Goal: Information Seeking & Learning: Learn about a topic

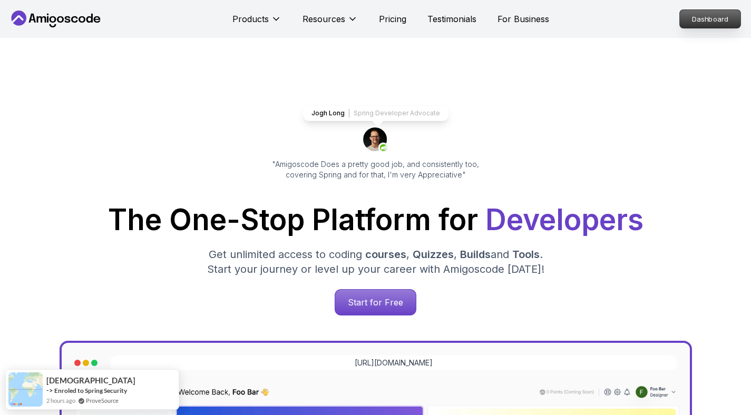
click at [731, 27] on p "Dashboard" at bounding box center [710, 19] width 61 height 18
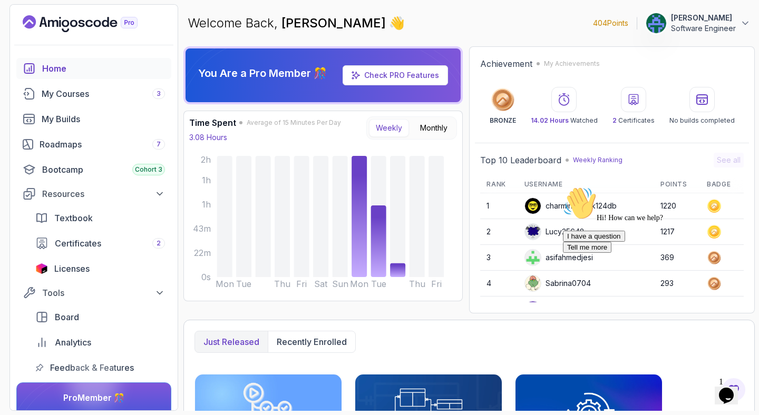
click at [563, 187] on icon "Chat attention grabber" at bounding box center [563, 187] width 0 height 0
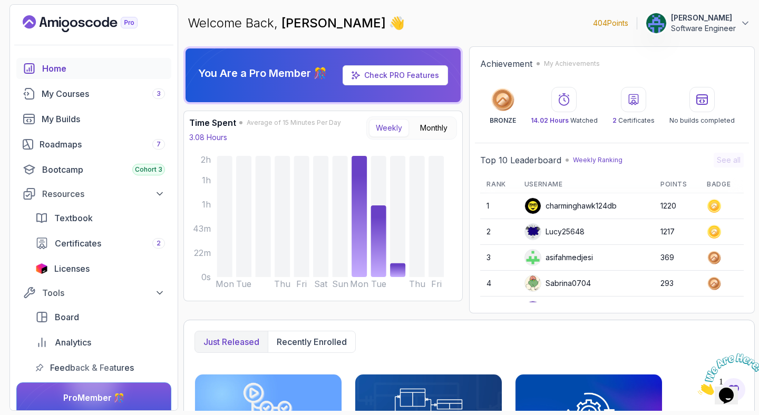
click at [728, 388] on img at bounding box center [730, 375] width 65 height 42
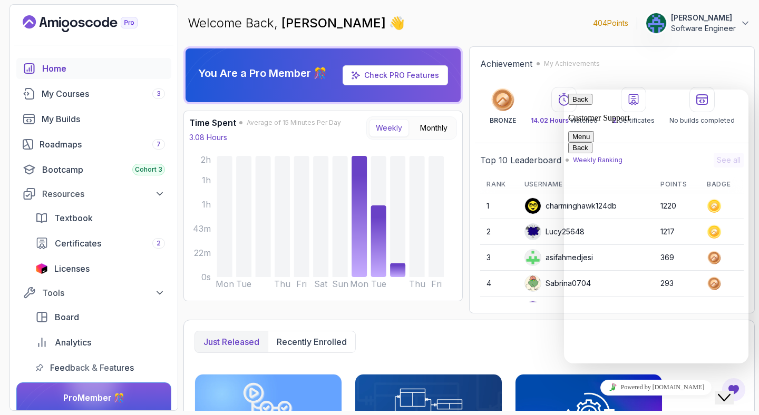
click at [728, 392] on icon "Close Chat This icon closes the chat window." at bounding box center [724, 398] width 13 height 13
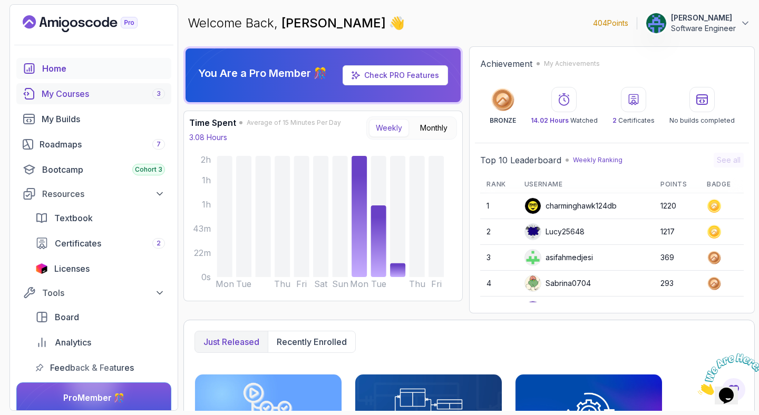
click at [70, 97] on div "My Courses 3" at bounding box center [103, 93] width 123 height 13
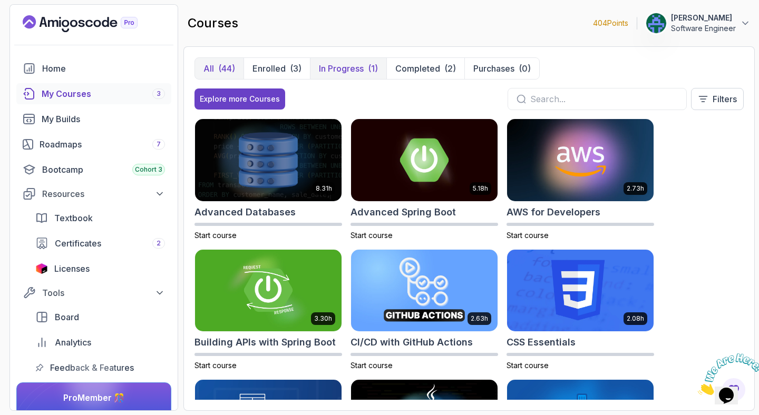
click at [344, 73] on p "In Progress" at bounding box center [341, 68] width 45 height 13
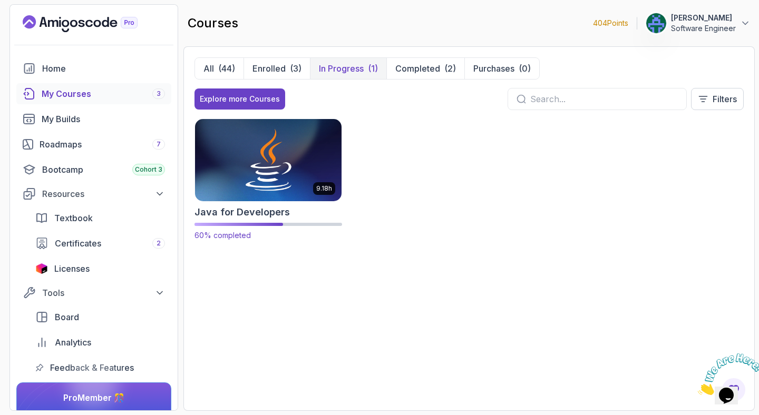
click at [306, 157] on img at bounding box center [268, 160] width 154 height 86
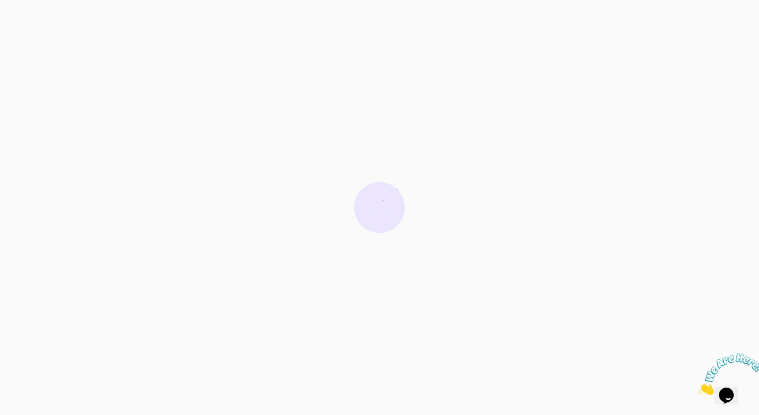
click at [698, 388] on icon "Close" at bounding box center [698, 392] width 0 height 9
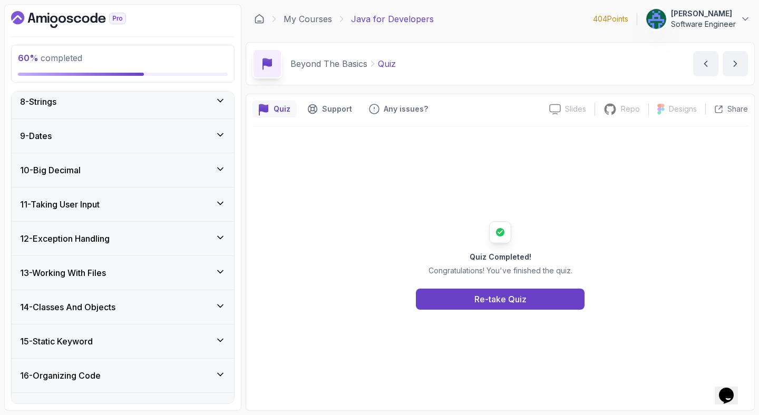
scroll to position [914, 0]
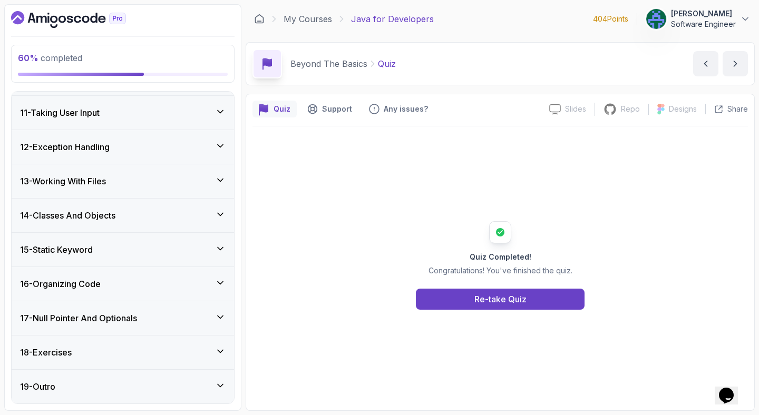
click at [89, 178] on h3 "13 - Working With Files" at bounding box center [63, 181] width 86 height 13
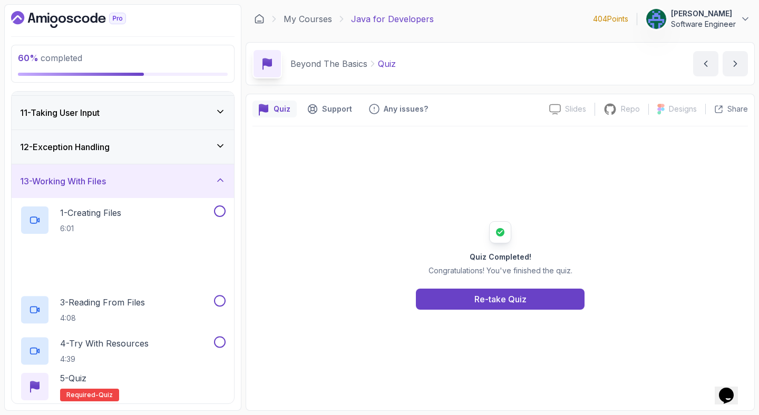
scroll to position [338, 0]
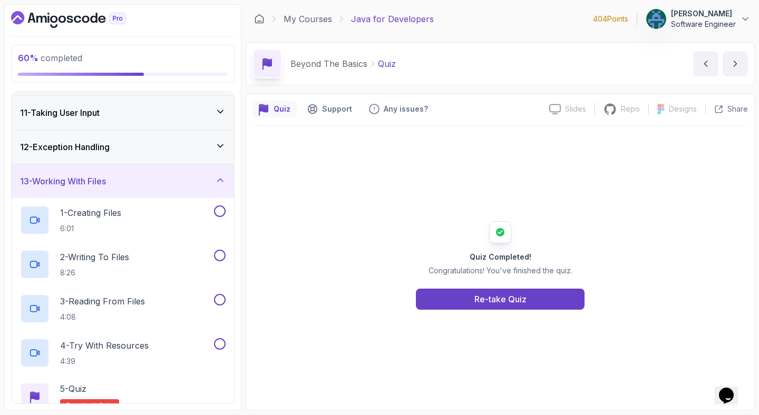
click at [135, 151] on div "12 - Exception Handling" at bounding box center [123, 147] width 206 height 13
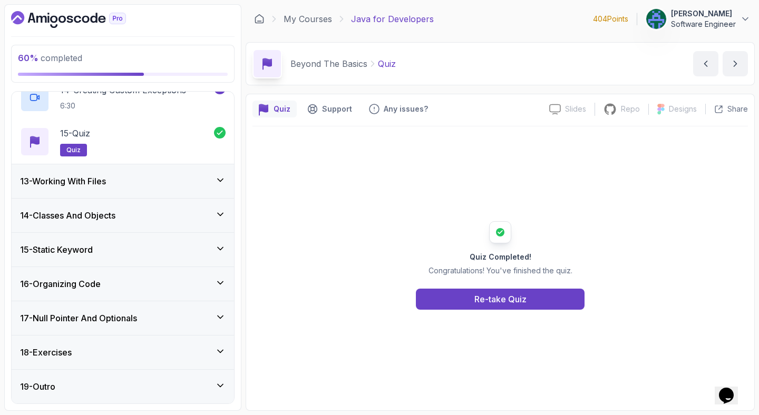
click at [128, 189] on div "13 - Working With Files" at bounding box center [123, 181] width 222 height 34
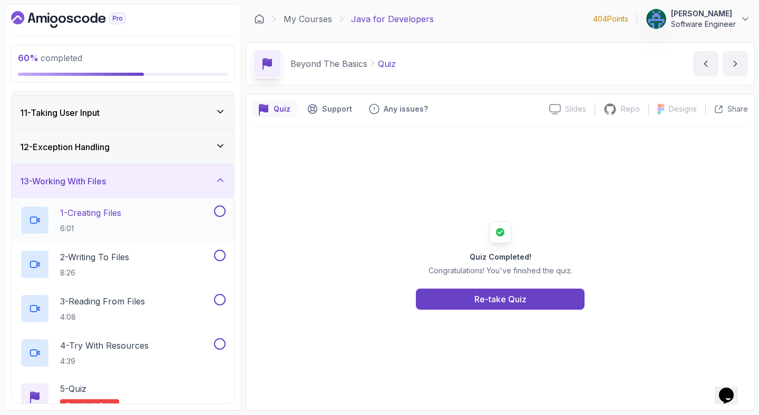
scroll to position [406, 0]
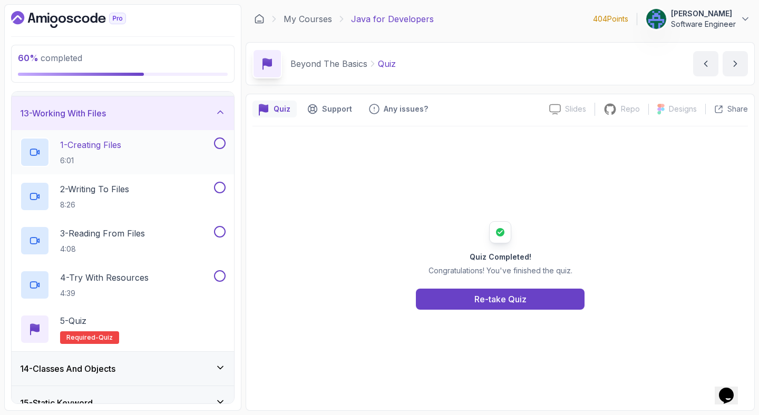
click at [139, 162] on div "1 - Creating Files 6:01" at bounding box center [116, 153] width 192 height 30
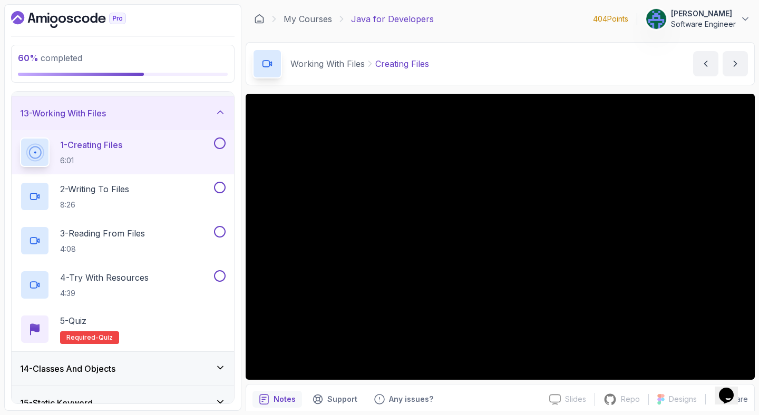
click at [545, 56] on div "Working With Files Creating Files Creating Files by [PERSON_NAME]" at bounding box center [500, 63] width 509 height 43
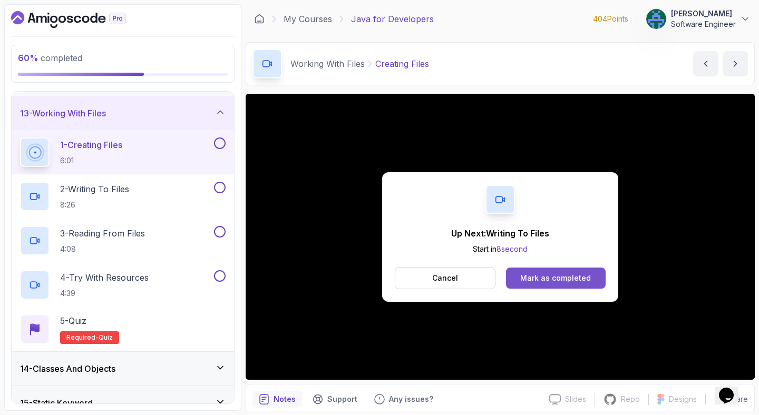
click at [547, 281] on div "Mark as completed" at bounding box center [555, 278] width 71 height 11
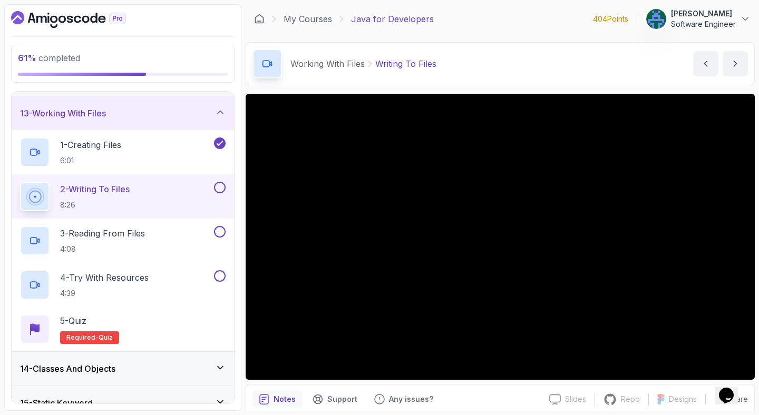
click at [519, 41] on main "My Courses Java for Developers 404 Points [PERSON_NAME] Software Engineer 19 - …" at bounding box center [500, 207] width 509 height 407
click at [513, 51] on div "Working With Files Writing To Files Writing To Files by [PERSON_NAME]" at bounding box center [500, 63] width 509 height 43
click at [314, 17] on link "My Courses" at bounding box center [308, 19] width 48 height 13
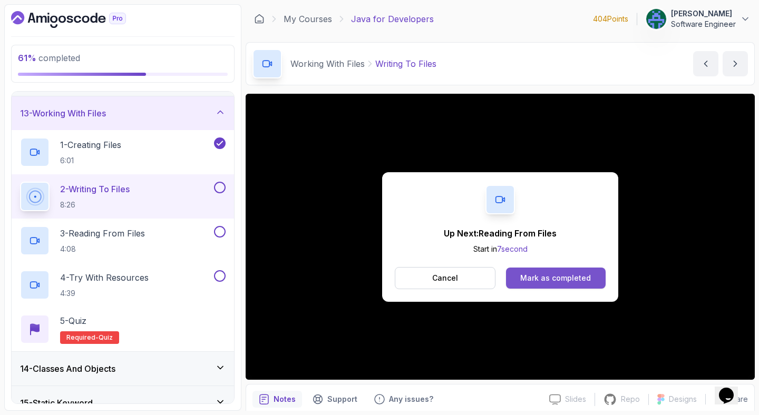
click at [563, 276] on div "Mark as completed" at bounding box center [555, 278] width 71 height 11
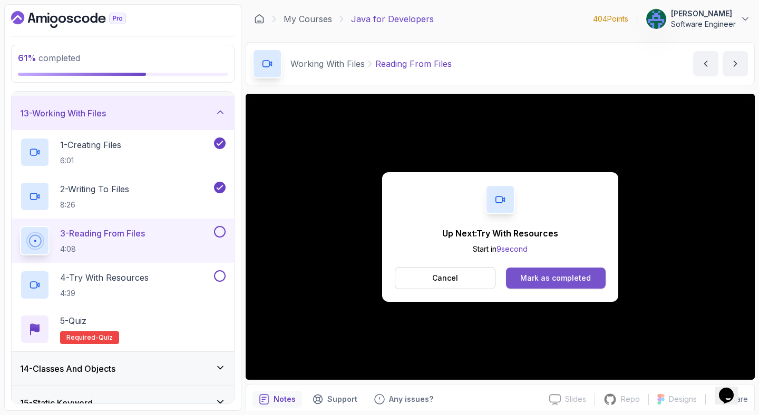
click at [563, 277] on div "Mark as completed" at bounding box center [555, 278] width 71 height 11
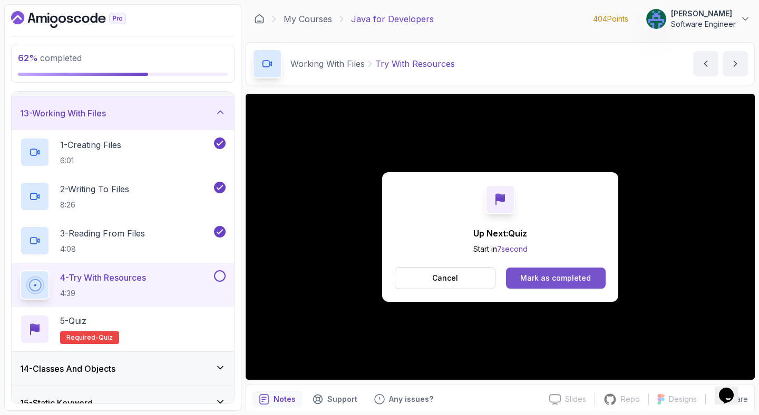
click at [557, 279] on div "Mark as completed" at bounding box center [555, 278] width 71 height 11
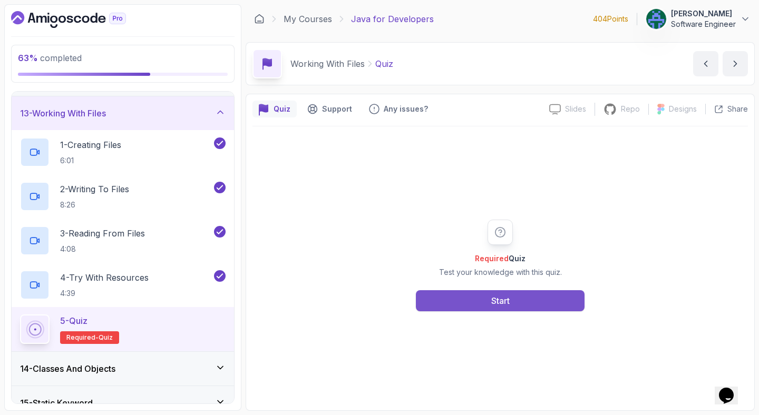
click at [468, 295] on button "Start" at bounding box center [500, 300] width 169 height 21
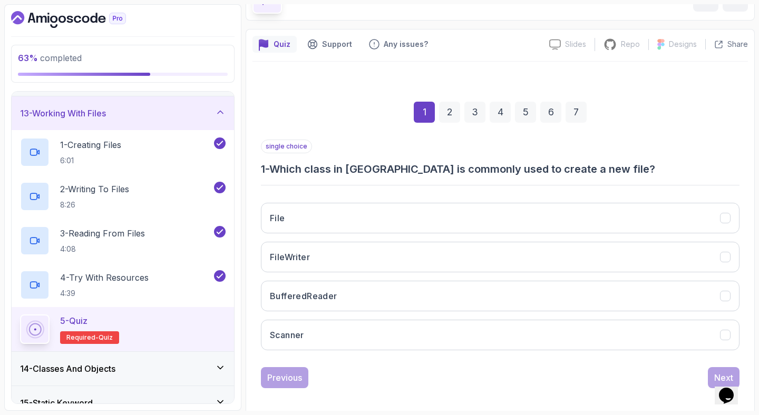
scroll to position [72, 0]
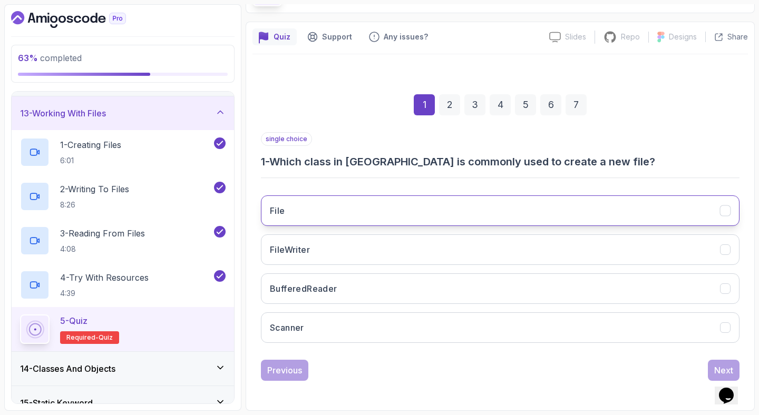
click at [451, 203] on button "File" at bounding box center [500, 211] width 479 height 31
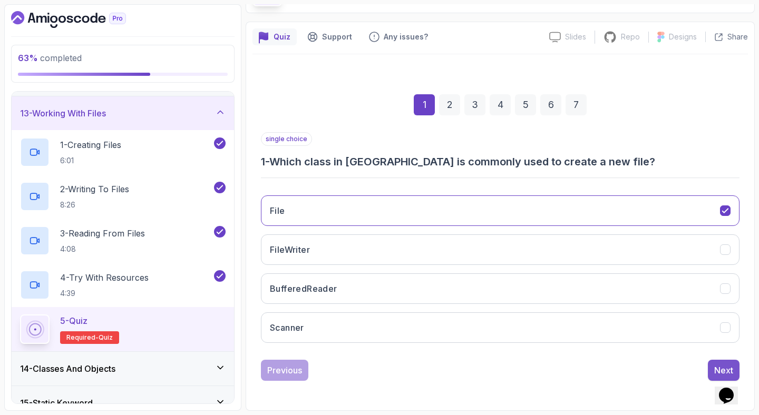
click at [715, 364] on div "Next" at bounding box center [723, 370] width 19 height 13
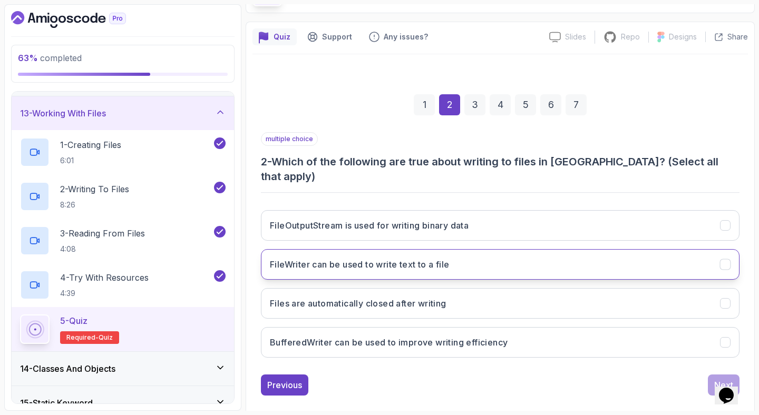
click at [607, 261] on button "FileWriter can be used to write text to a file" at bounding box center [500, 264] width 479 height 31
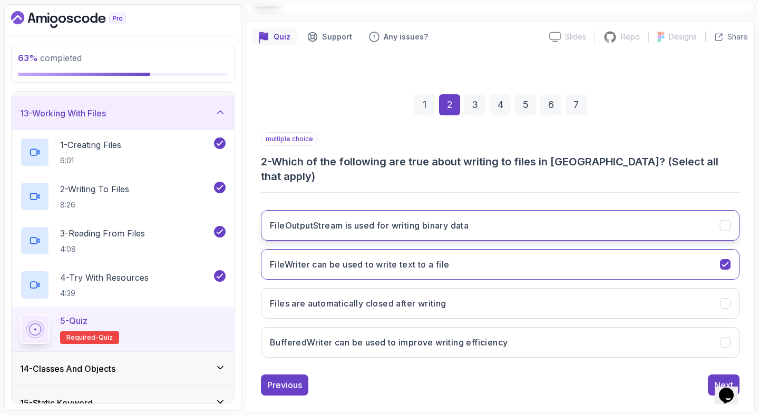
click at [694, 219] on button "FileOutputStream is used for writing binary data" at bounding box center [500, 225] width 479 height 31
click at [713, 375] on button "Next" at bounding box center [724, 385] width 32 height 21
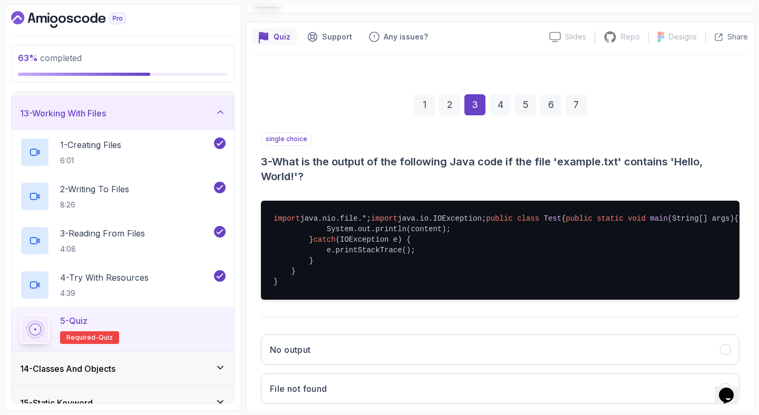
click at [463, 158] on h3 "3 - What is the output of the following Java code if the file 'example.txt' con…" at bounding box center [500, 169] width 479 height 30
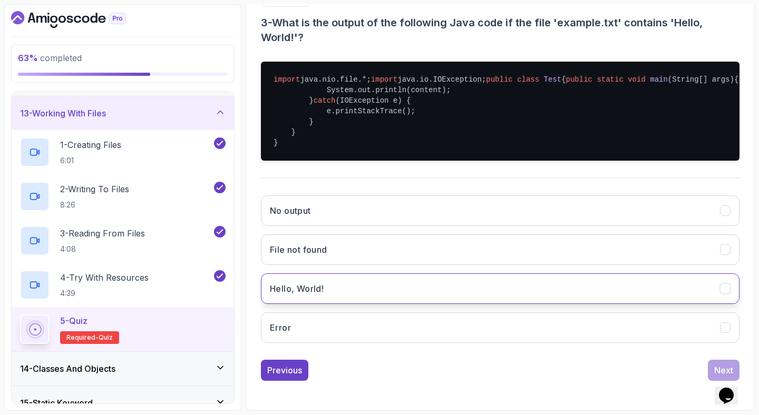
click at [385, 285] on button "Hello, World!" at bounding box center [500, 289] width 479 height 31
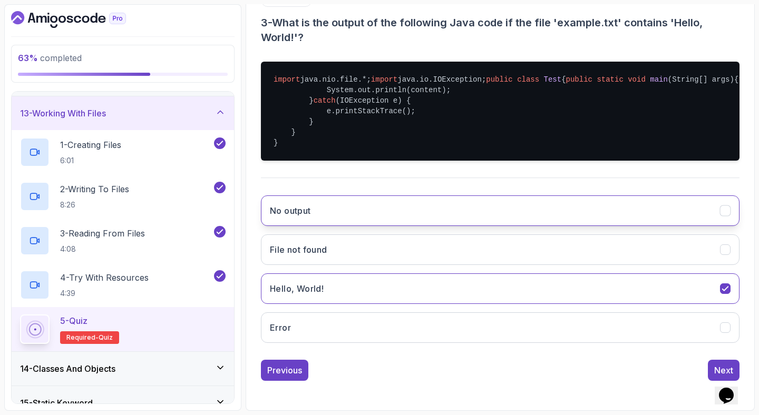
scroll to position [242, 0]
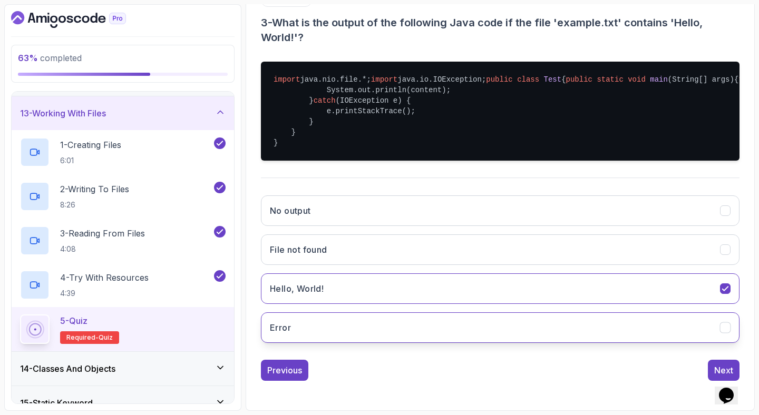
click at [431, 340] on button "Error" at bounding box center [500, 328] width 479 height 31
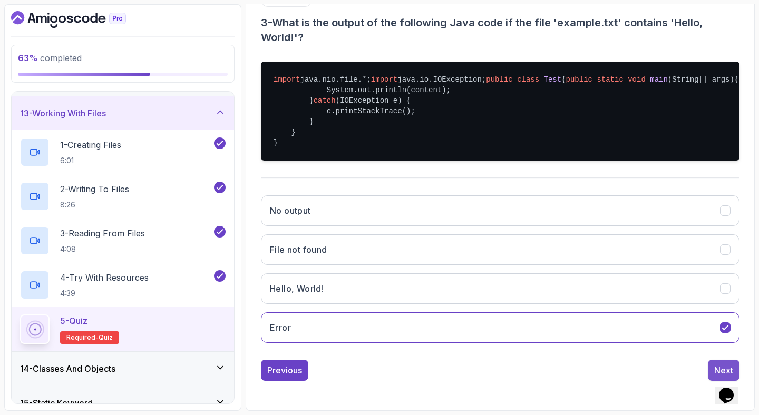
click at [709, 381] on button "Next" at bounding box center [724, 370] width 32 height 21
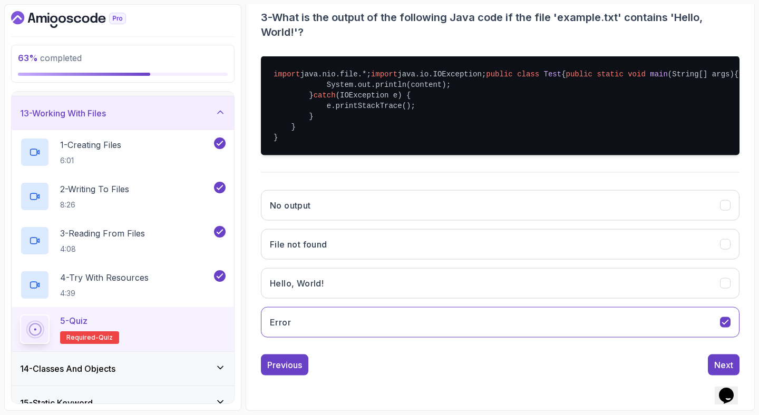
scroll to position [72, 0]
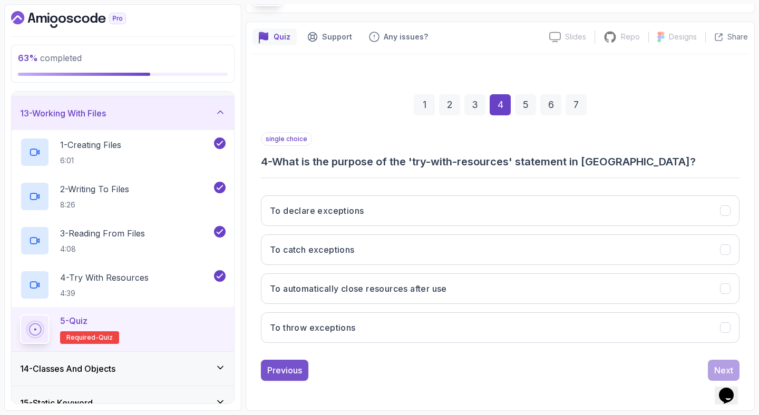
click at [298, 372] on div "Previous" at bounding box center [284, 370] width 35 height 13
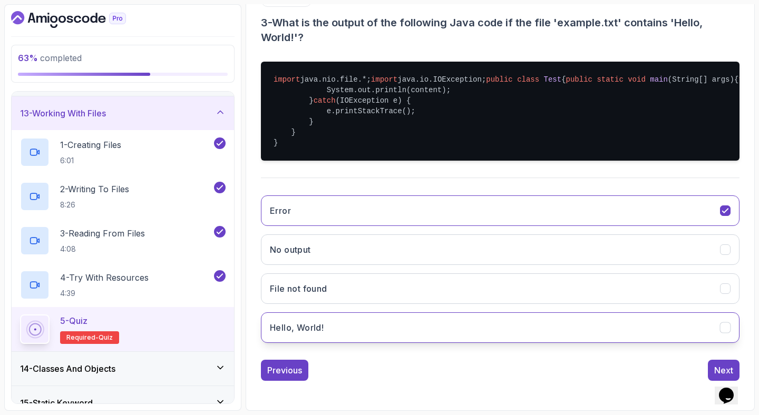
click at [593, 343] on button "Hello, World!" at bounding box center [500, 328] width 479 height 31
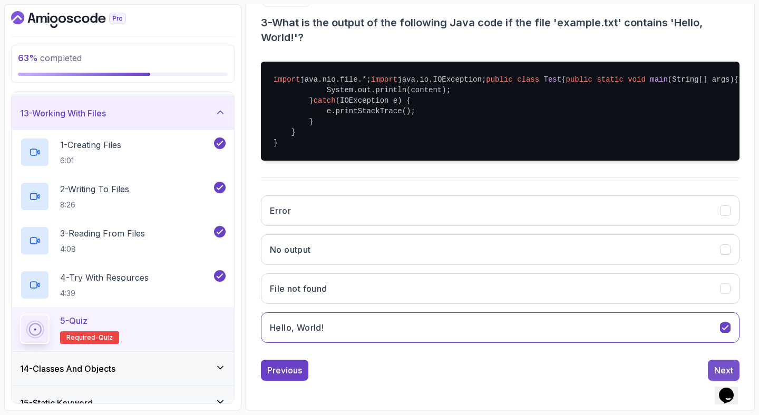
click at [712, 366] on button "Next" at bounding box center [724, 370] width 32 height 21
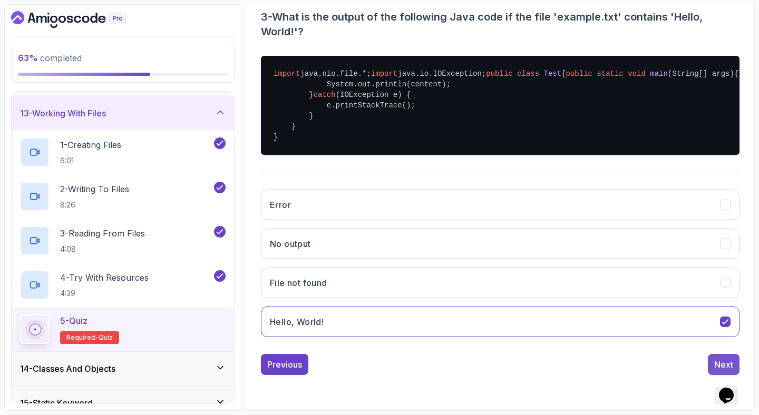
scroll to position [72, 0]
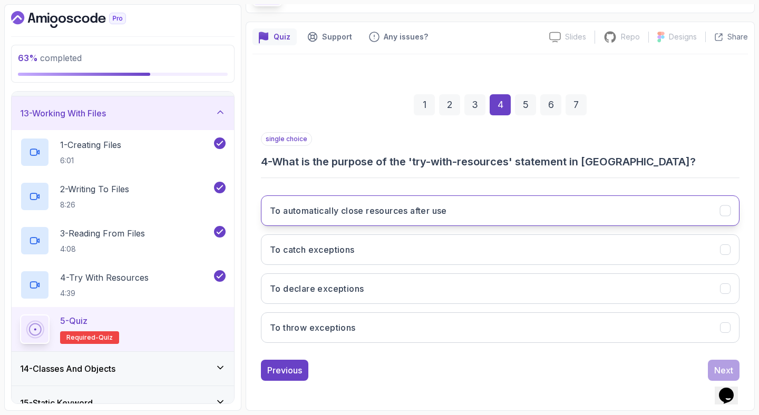
click at [408, 218] on button "To automatically close resources after use" at bounding box center [500, 211] width 479 height 31
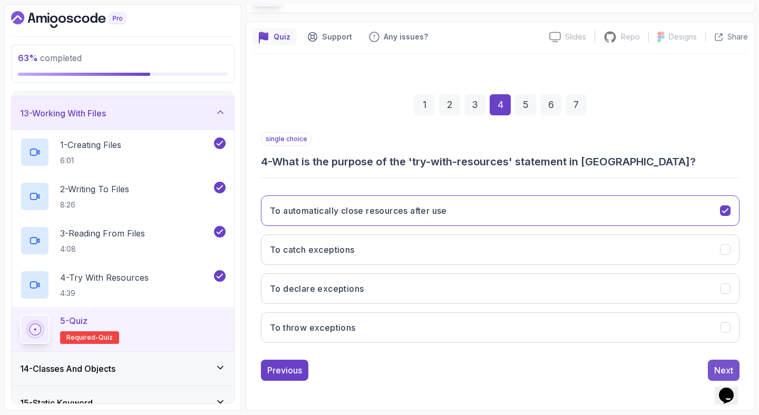
click at [724, 363] on button "Next" at bounding box center [724, 370] width 32 height 21
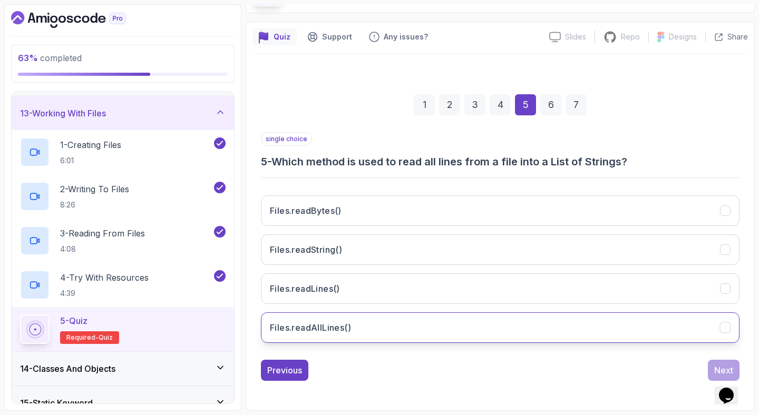
click at [390, 319] on button "Files.readAllLines()" at bounding box center [500, 328] width 479 height 31
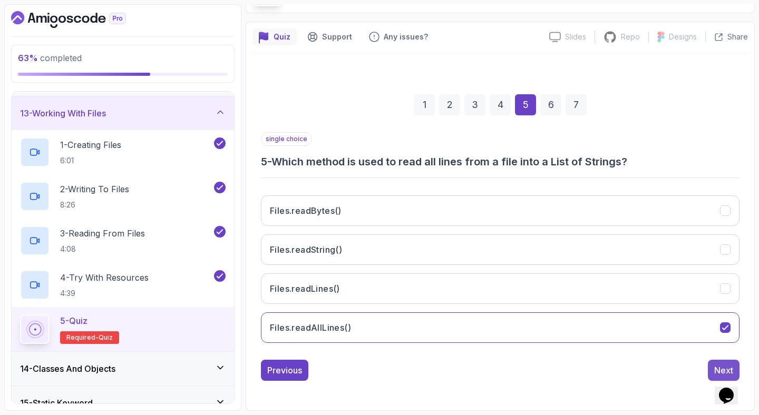
click at [711, 366] on button "Next" at bounding box center [724, 370] width 32 height 21
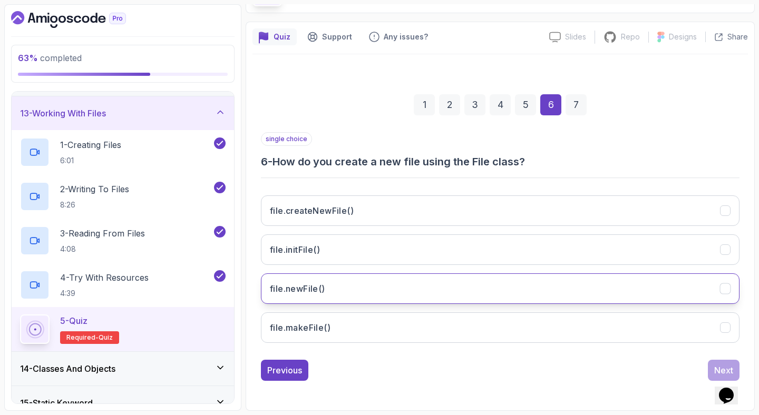
click at [703, 291] on button "file.newFile()" at bounding box center [500, 289] width 479 height 31
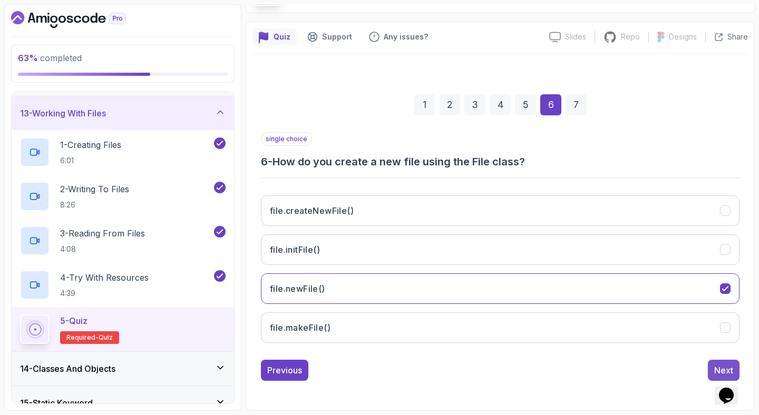
click at [722, 366] on div "Next" at bounding box center [723, 370] width 19 height 13
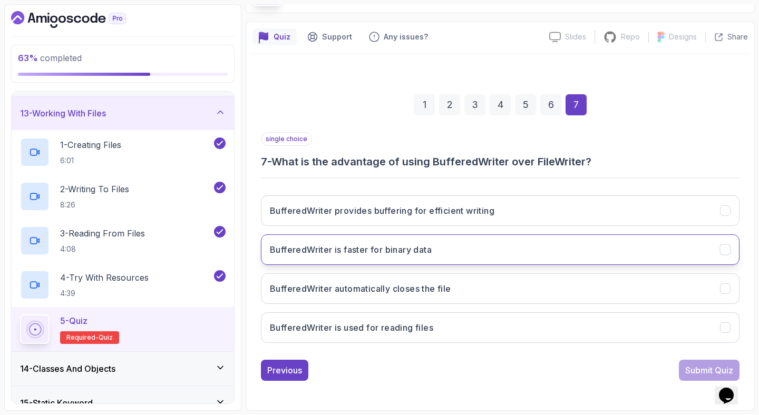
click at [717, 256] on button "BufferedWriter is faster for binary data" at bounding box center [500, 250] width 479 height 31
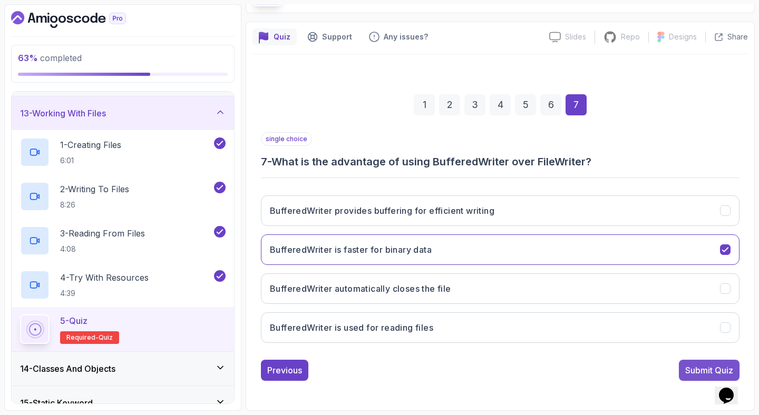
click at [704, 370] on div "Submit Quiz" at bounding box center [709, 370] width 48 height 13
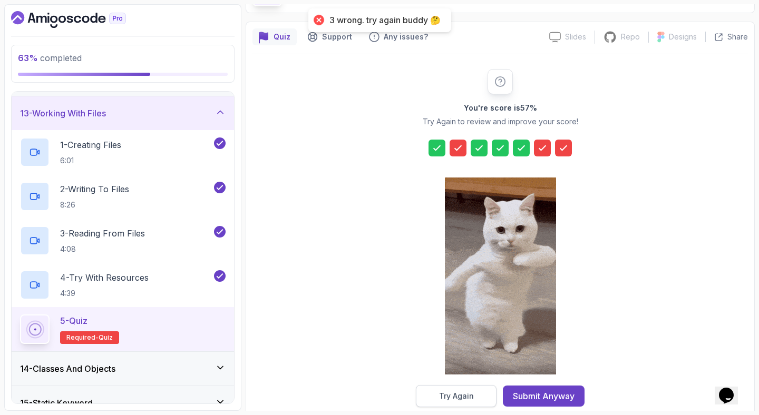
click at [483, 399] on button "Try Again" at bounding box center [456, 396] width 81 height 22
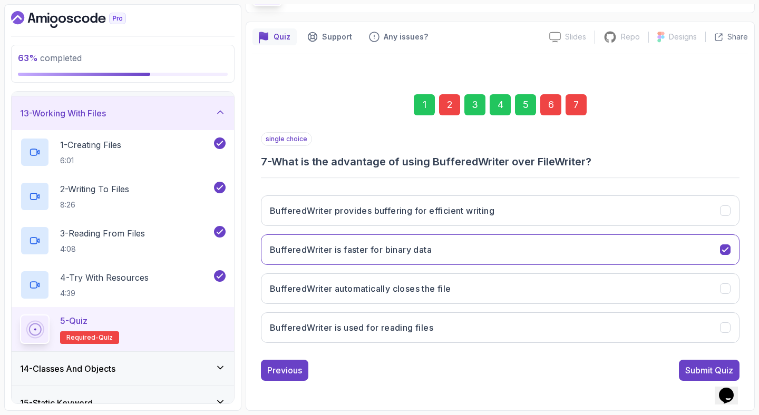
click at [554, 100] on div "6" at bounding box center [550, 104] width 21 height 21
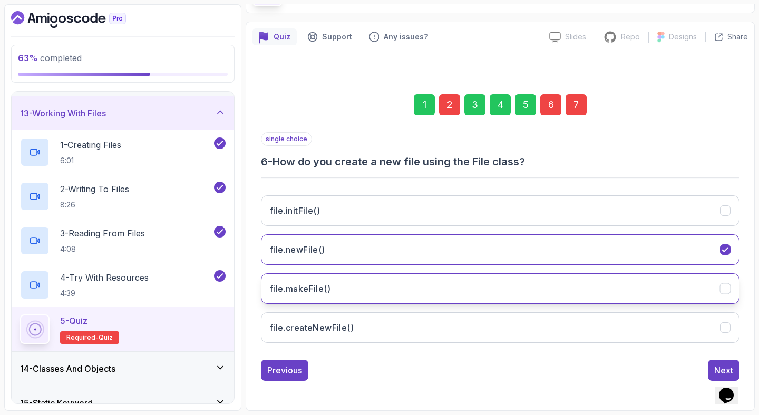
click at [701, 286] on button "file.makeFile()" at bounding box center [500, 289] width 479 height 31
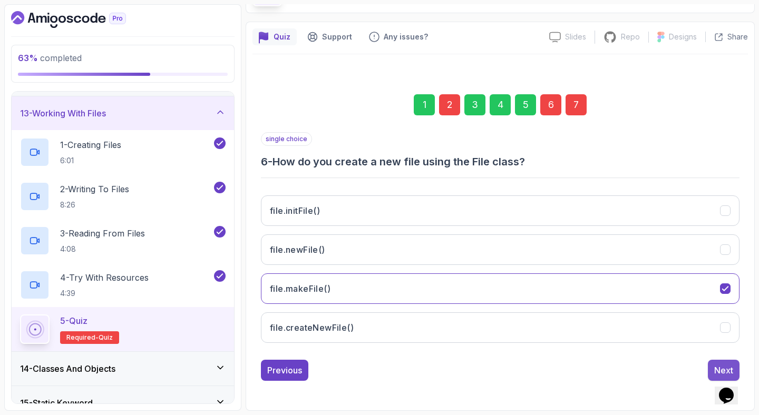
click at [715, 368] on div "Next" at bounding box center [723, 370] width 19 height 13
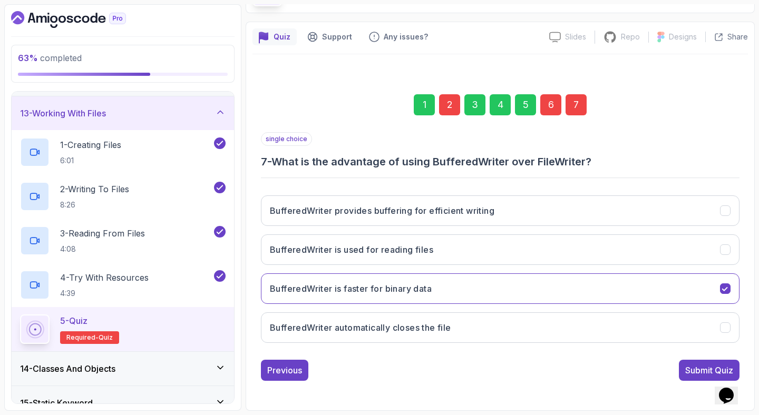
click at [715, 368] on div "Submit Quiz" at bounding box center [709, 370] width 48 height 13
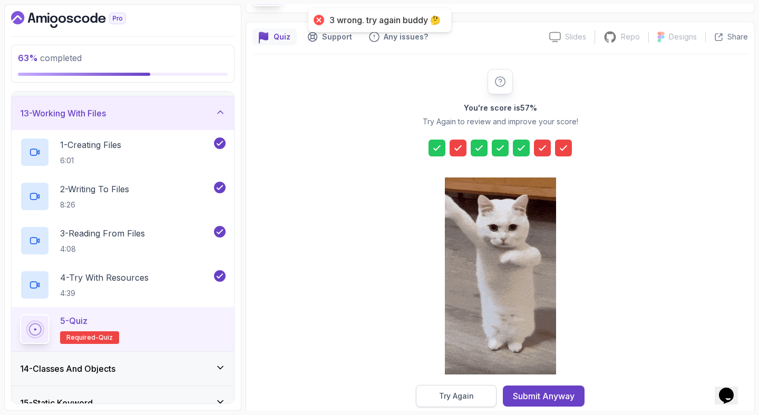
click at [475, 399] on button "Try Again" at bounding box center [456, 396] width 81 height 22
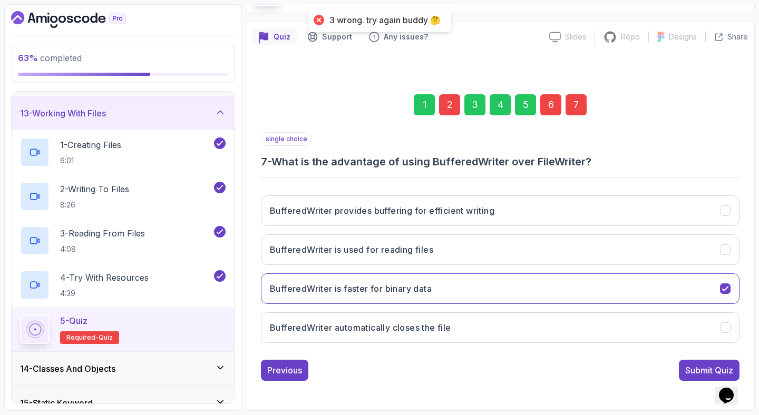
click at [555, 105] on div "6" at bounding box center [550, 104] width 21 height 21
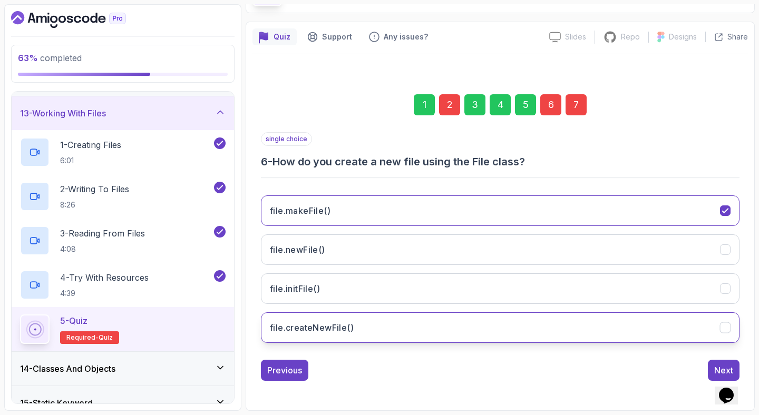
click at [725, 326] on icon "file.createNewFile()" at bounding box center [725, 328] width 10 height 10
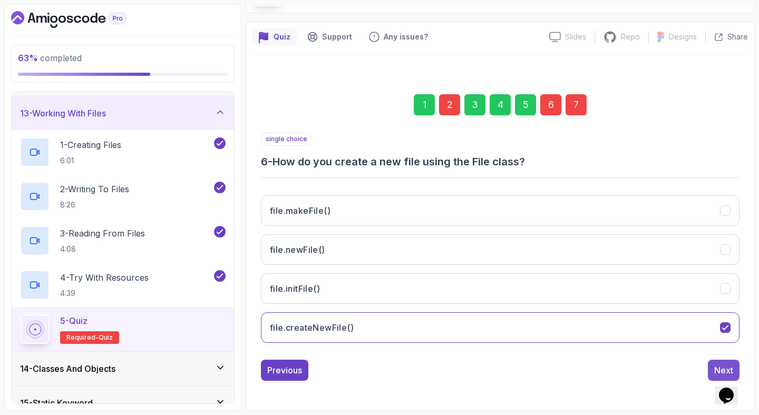
click at [711, 363] on div "Previous Next" at bounding box center [500, 370] width 479 height 21
click at [711, 363] on button "Next" at bounding box center [724, 370] width 32 height 21
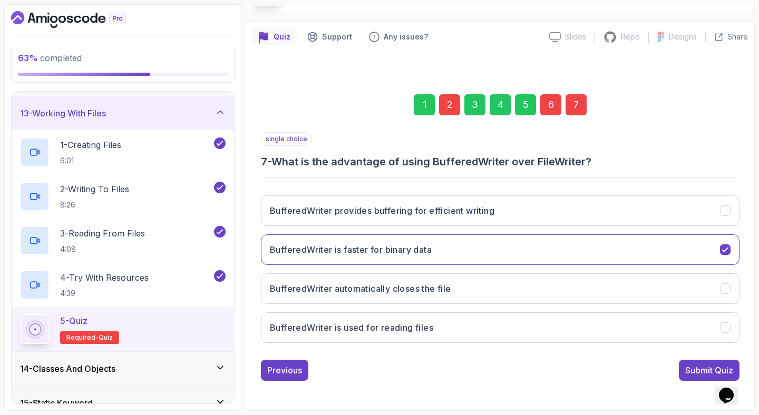
click at [711, 363] on button "Submit Quiz" at bounding box center [709, 370] width 61 height 21
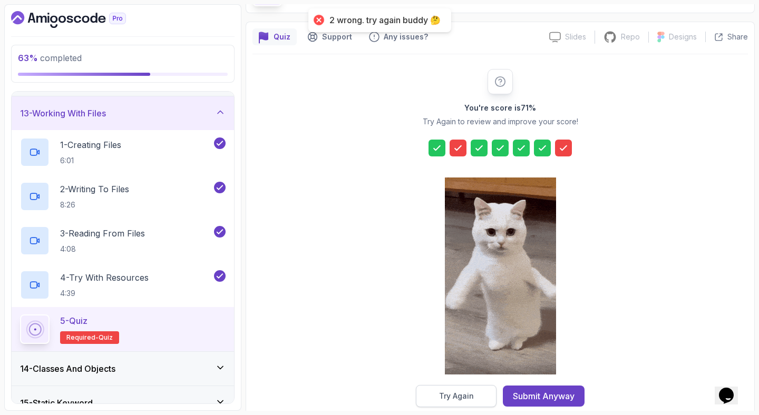
click at [421, 396] on button "Try Again" at bounding box center [456, 396] width 81 height 22
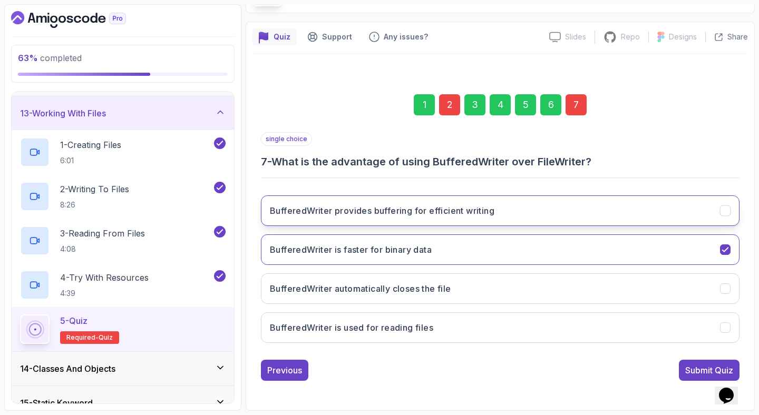
click at [675, 214] on button "BufferedWriter provides buffering for efficient writing" at bounding box center [500, 211] width 479 height 31
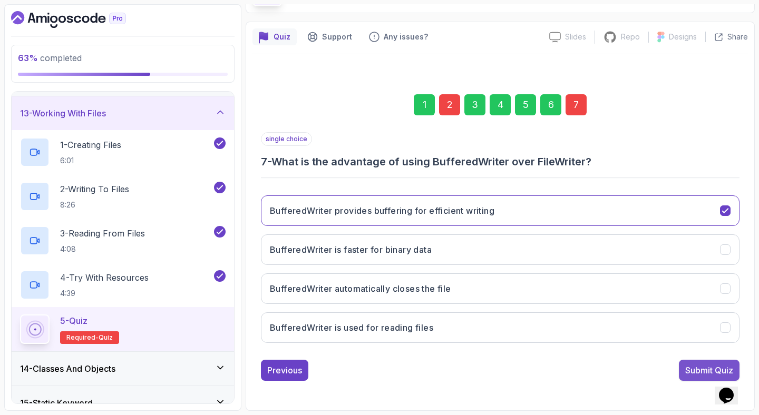
click at [690, 363] on button "Submit Quiz" at bounding box center [709, 370] width 61 height 21
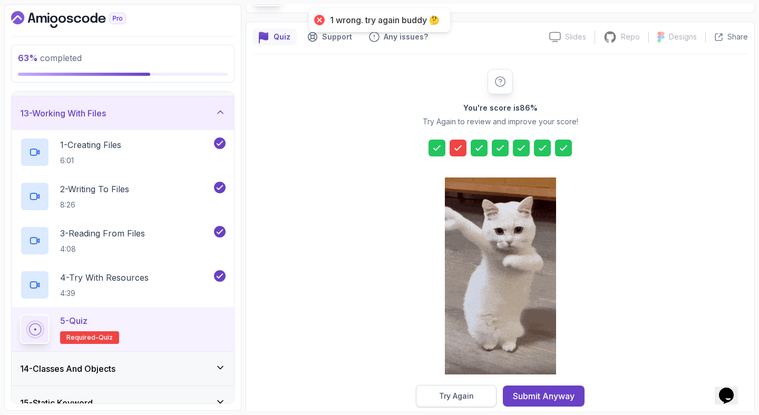
click at [468, 392] on div "Try Again" at bounding box center [456, 396] width 35 height 11
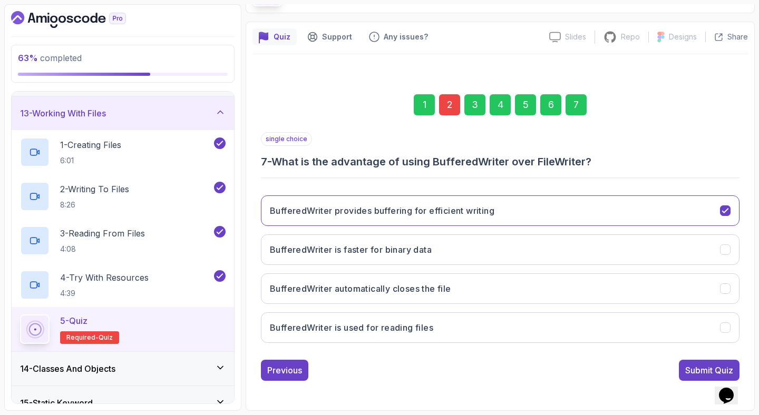
click at [450, 104] on div "2" at bounding box center [449, 104] width 21 height 21
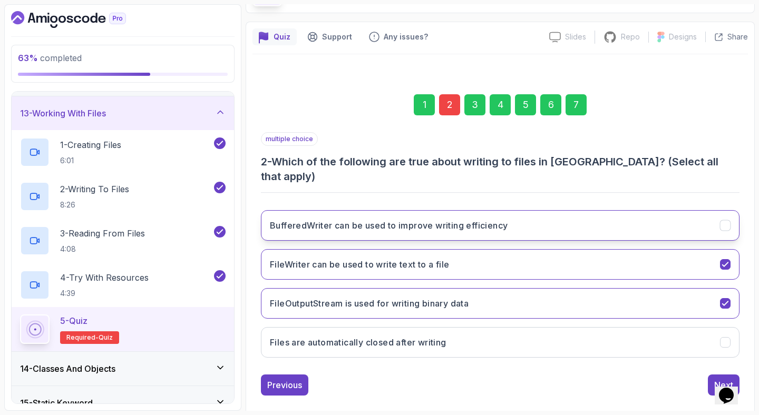
click at [597, 216] on button "BufferedWriter can be used to improve writing efficiency" at bounding box center [500, 225] width 479 height 31
click at [554, 288] on button "FileOutputStream is used for writing binary data" at bounding box center [500, 303] width 479 height 31
click at [709, 375] on button "Next" at bounding box center [724, 385] width 32 height 21
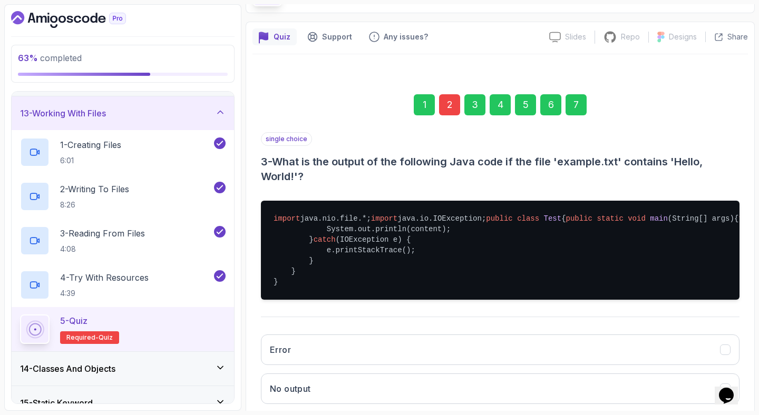
click at [579, 102] on div "7" at bounding box center [575, 104] width 21 height 21
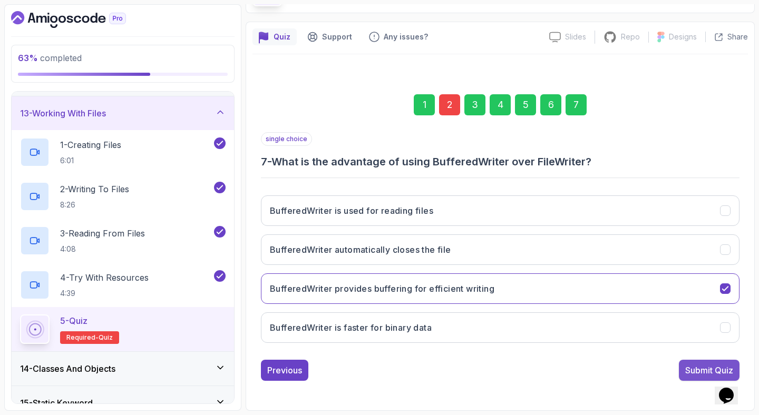
click at [696, 370] on div "Submit Quiz" at bounding box center [709, 370] width 48 height 13
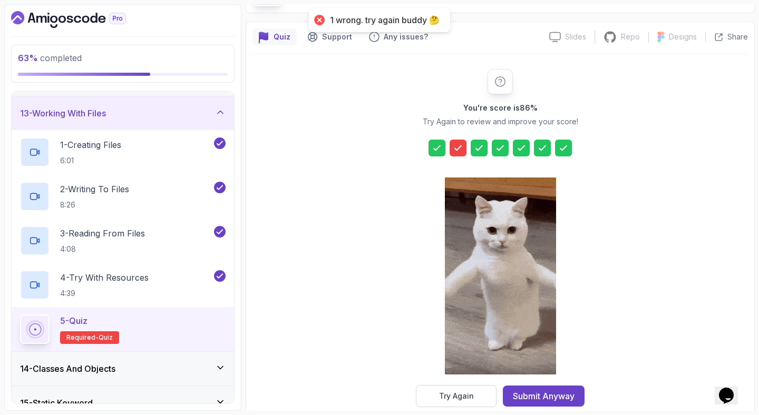
drag, startPoint x: 465, startPoint y: 403, endPoint x: 464, endPoint y: 397, distance: 5.9
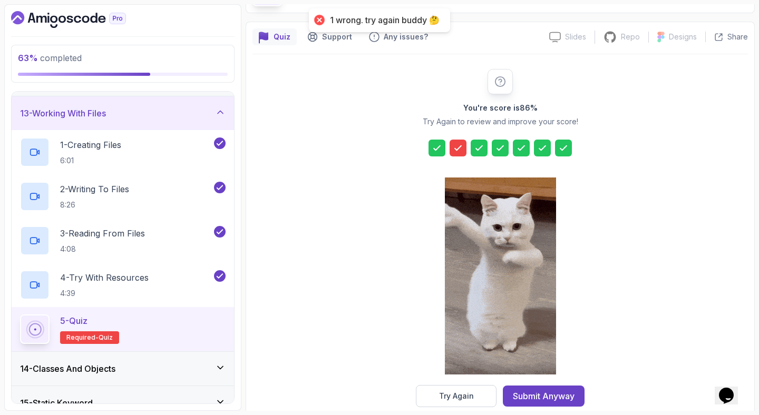
click at [465, 403] on button "Try Again" at bounding box center [456, 396] width 81 height 22
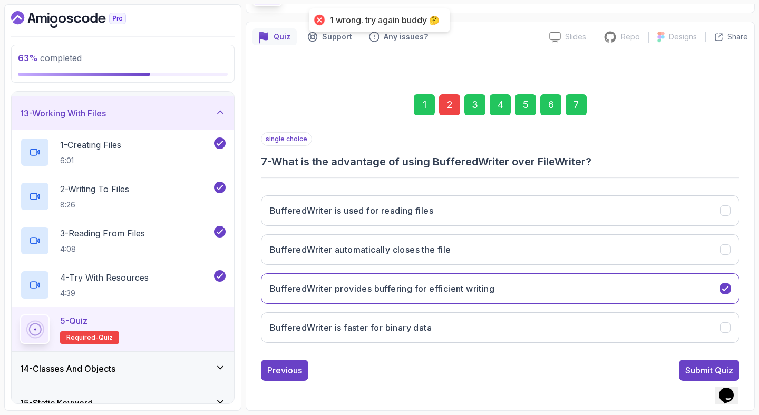
click at [449, 108] on div "2" at bounding box center [449, 104] width 21 height 21
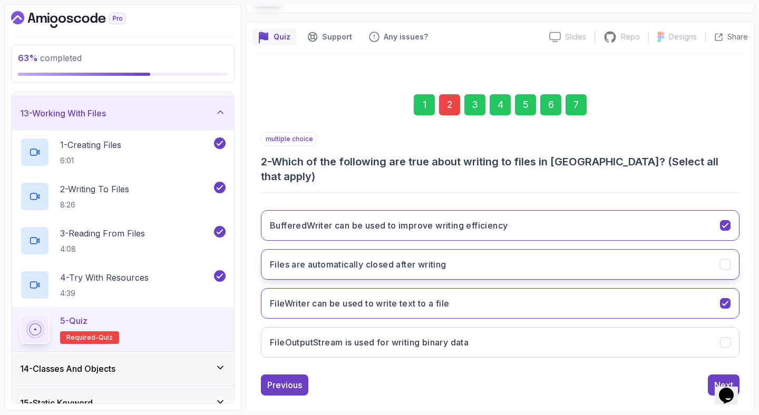
click at [610, 253] on button "Files are automatically closed after writing" at bounding box center [500, 264] width 479 height 31
click at [557, 249] on button "Files are automatically closed after writing" at bounding box center [500, 264] width 479 height 31
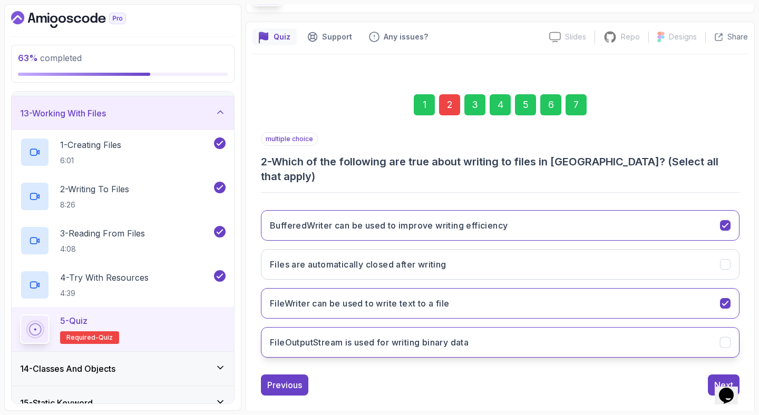
click at [515, 339] on button "FileOutputStream is used for writing binary data" at bounding box center [500, 342] width 479 height 31
click at [713, 375] on button "Next" at bounding box center [724, 385] width 32 height 21
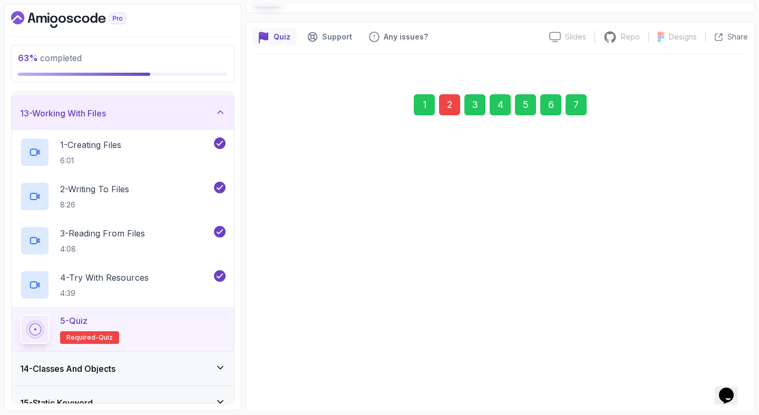
click at [574, 113] on div "7" at bounding box center [575, 104] width 21 height 21
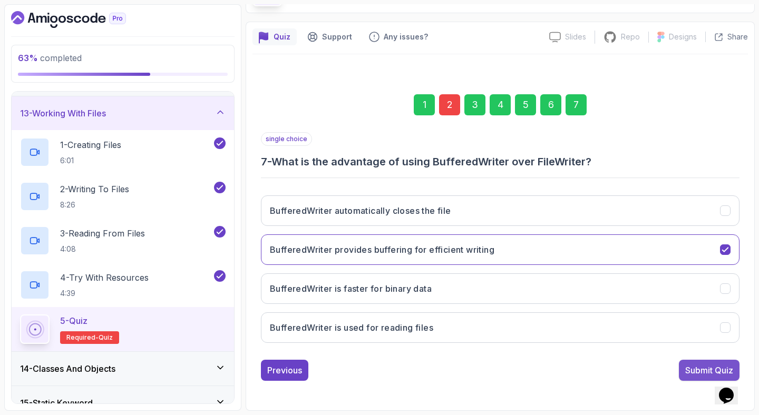
click at [696, 367] on div "Submit Quiz" at bounding box center [709, 370] width 48 height 13
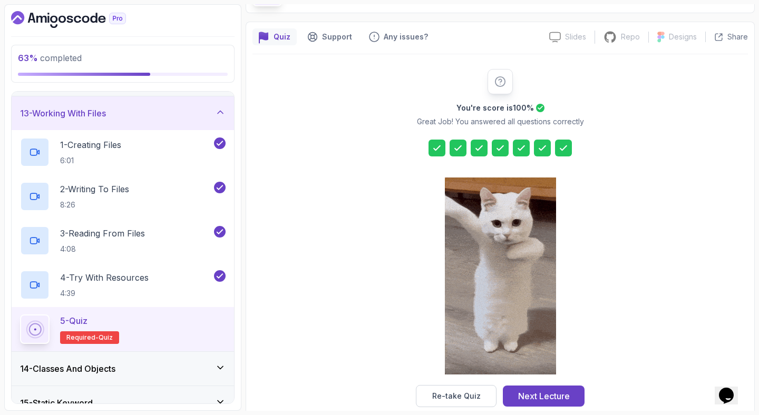
drag, startPoint x: 543, startPoint y: 396, endPoint x: 540, endPoint y: 358, distance: 38.0
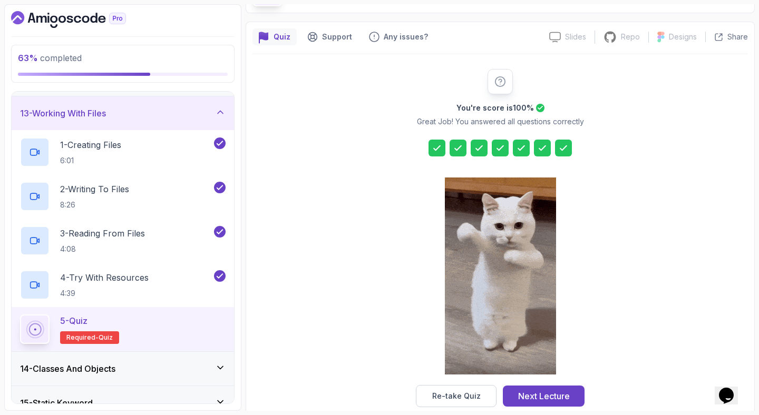
click at [543, 396] on div "Next Lecture" at bounding box center [544, 396] width 52 height 13
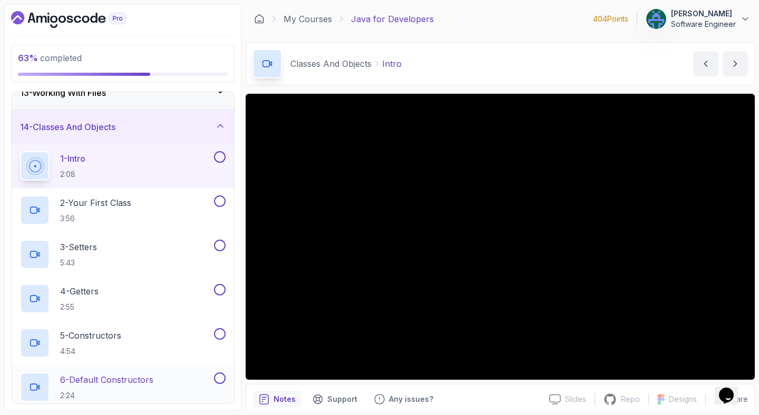
scroll to position [417, 0]
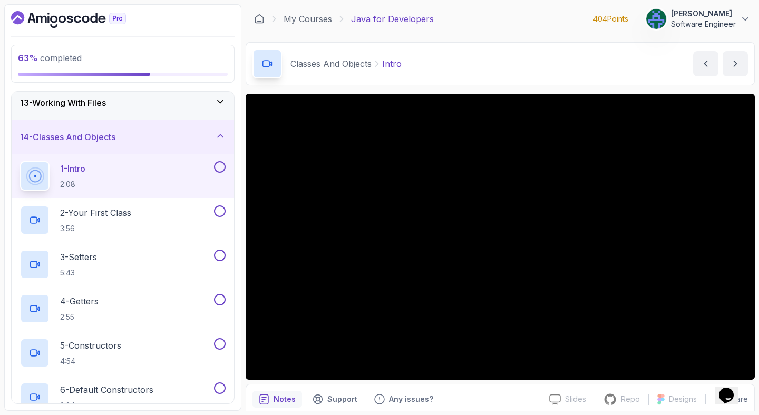
click at [547, 52] on div "Classes And Objects Intro Intro by [PERSON_NAME]" at bounding box center [500, 63] width 509 height 43
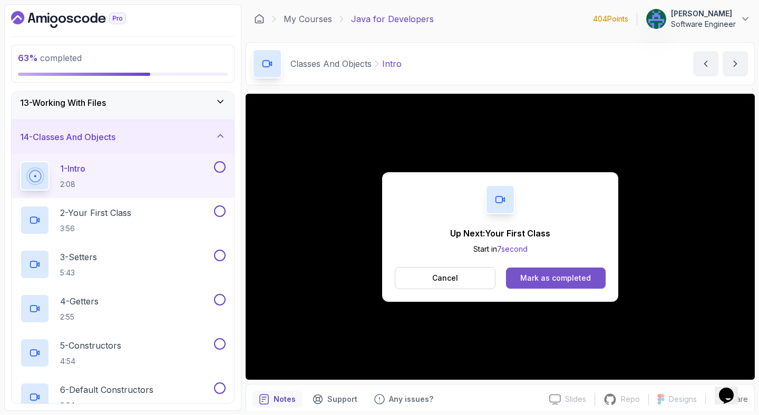
click at [553, 286] on button "Mark as completed" at bounding box center [556, 278] width 100 height 21
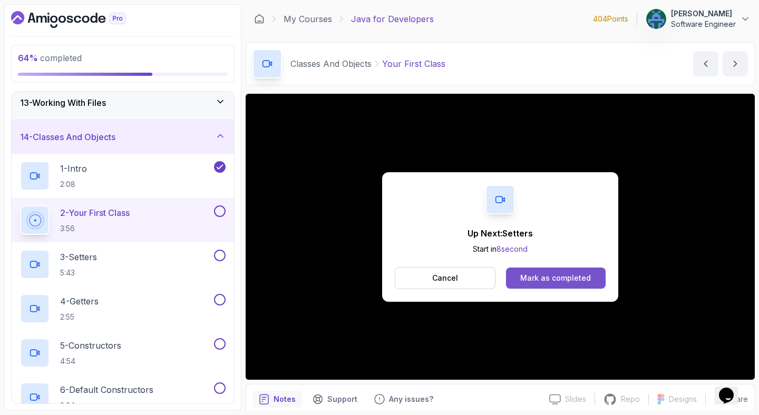
click at [568, 278] on div "Mark as completed" at bounding box center [555, 278] width 71 height 11
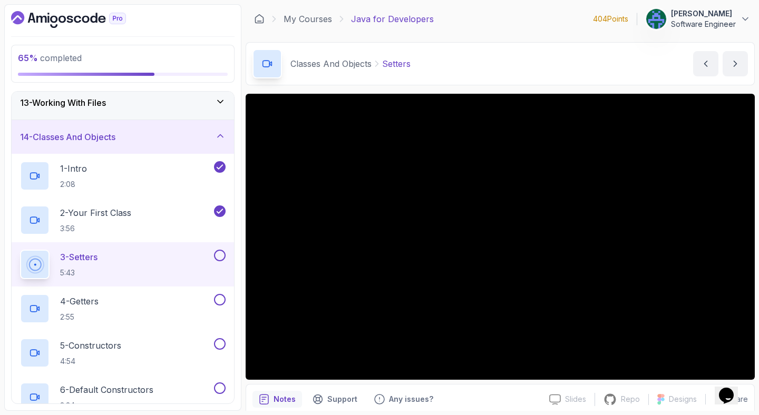
click at [458, 70] on div "Classes And Objects Setters Setters by [PERSON_NAME]" at bounding box center [500, 63] width 509 height 43
click at [454, 53] on div "Classes And Objects Setters Setters by [PERSON_NAME]" at bounding box center [500, 63] width 509 height 43
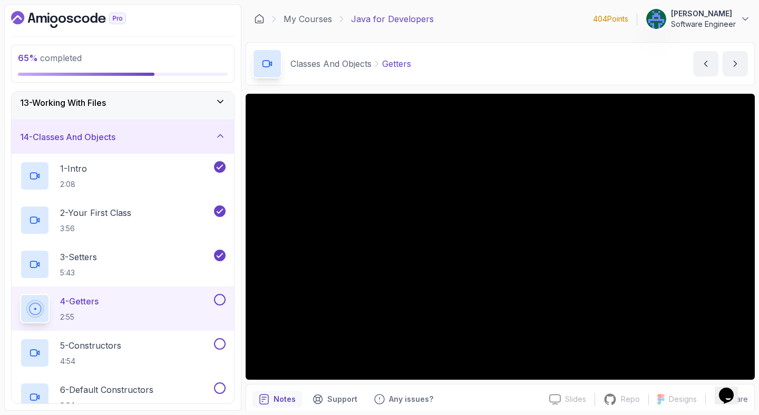
click at [106, 299] on div "4 - Getters 2:55" at bounding box center [116, 309] width 192 height 30
click at [132, 259] on div "3 - Setters 5:43" at bounding box center [116, 265] width 192 height 30
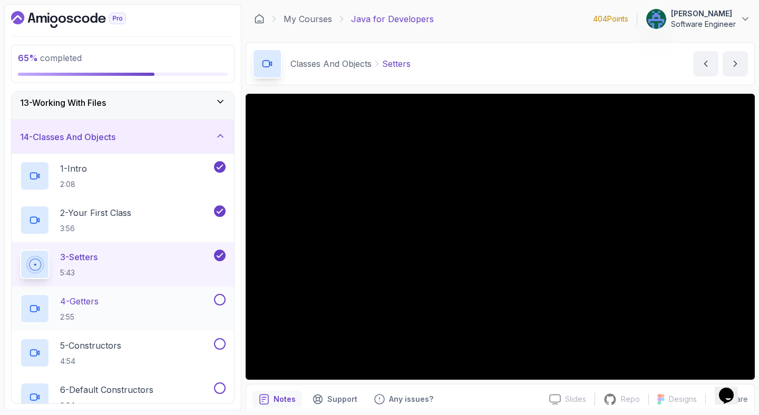
click at [124, 310] on div "4 - Getters 2:55" at bounding box center [116, 309] width 192 height 30
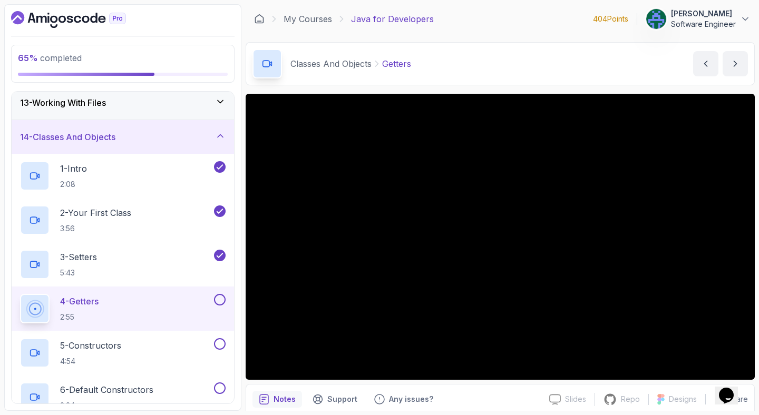
click at [486, 65] on div "Classes And Objects Getters Getters by [PERSON_NAME]" at bounding box center [500, 63] width 509 height 43
click at [462, 27] on div "My Courses Java for Developers 404 Points [PERSON_NAME] Software Engineer" at bounding box center [500, 19] width 509 height 30
click at [524, 71] on div "Classes And Objects Getters Getters by [PERSON_NAME]" at bounding box center [500, 63] width 509 height 43
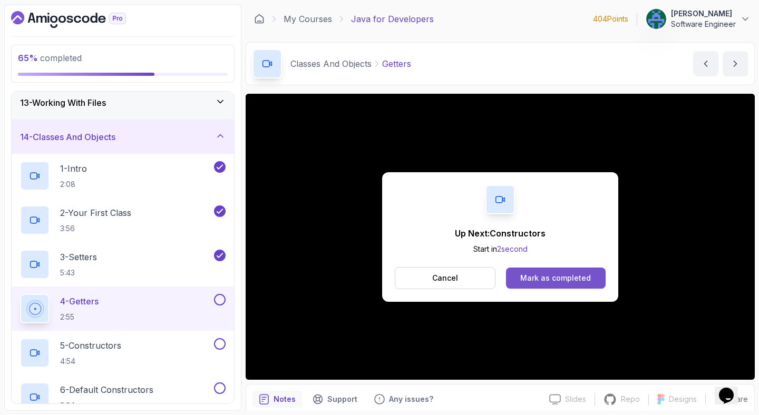
click at [557, 273] on div "Mark as completed" at bounding box center [555, 278] width 71 height 11
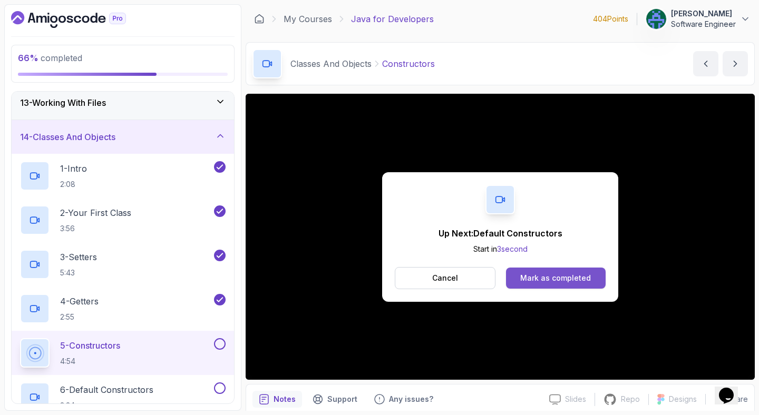
click at [578, 275] on div "Mark as completed" at bounding box center [555, 278] width 71 height 11
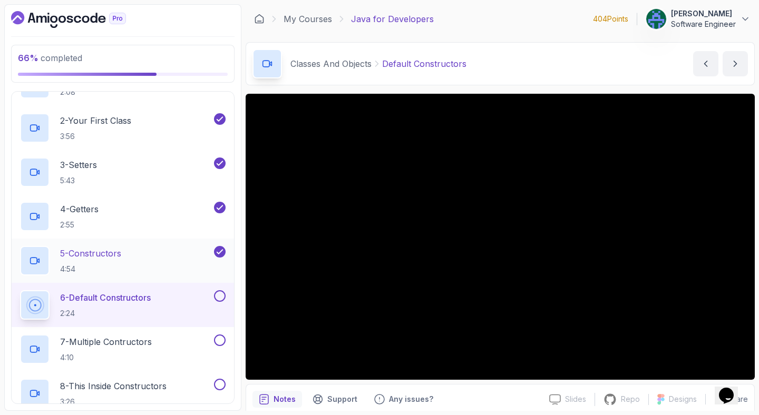
scroll to position [517, 0]
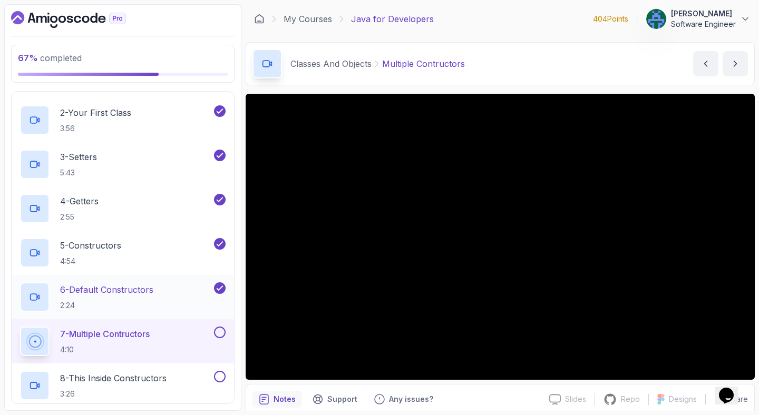
click at [161, 295] on div "6 - Default Constructors 2:24" at bounding box center [116, 297] width 192 height 30
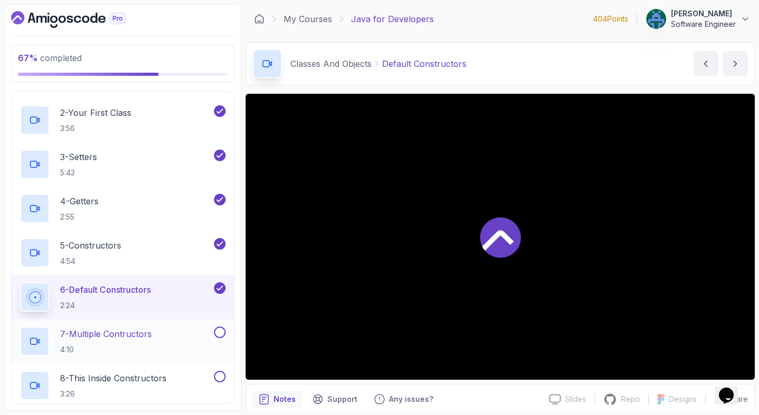
click at [123, 338] on p "7 - Multiple Contructors" at bounding box center [106, 334] width 92 height 13
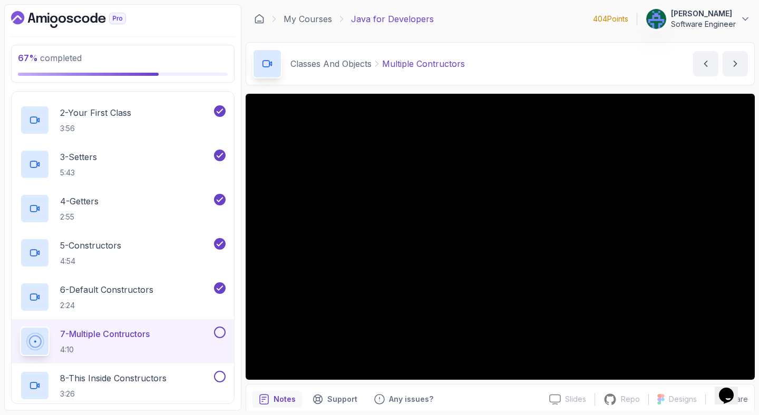
click at [515, 62] on div "Classes And Objects Multiple Contructors Multiple Contructors by [PERSON_NAME]" at bounding box center [500, 63] width 509 height 43
click at [578, 44] on div "Classes And Objects Multiple Contructors Multiple Contructors by [PERSON_NAME]" at bounding box center [500, 63] width 509 height 43
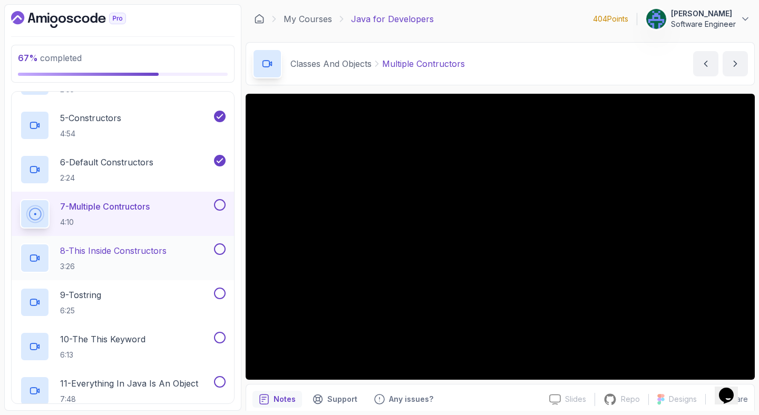
scroll to position [746, 0]
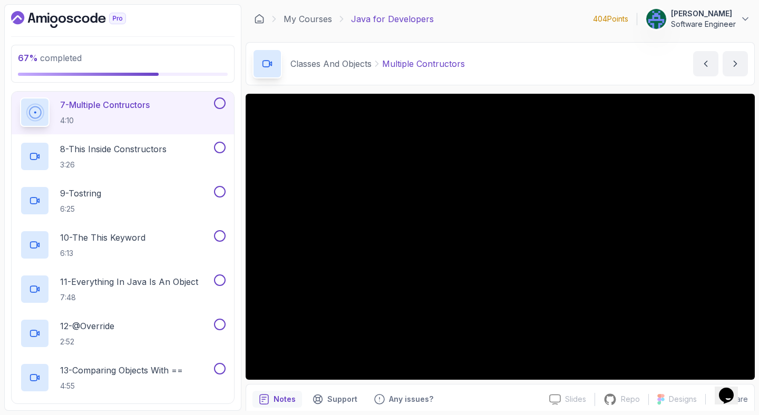
click at [570, 71] on div "Classes And Objects Multiple Contructors Multiple Contructors by [PERSON_NAME]" at bounding box center [500, 63] width 509 height 43
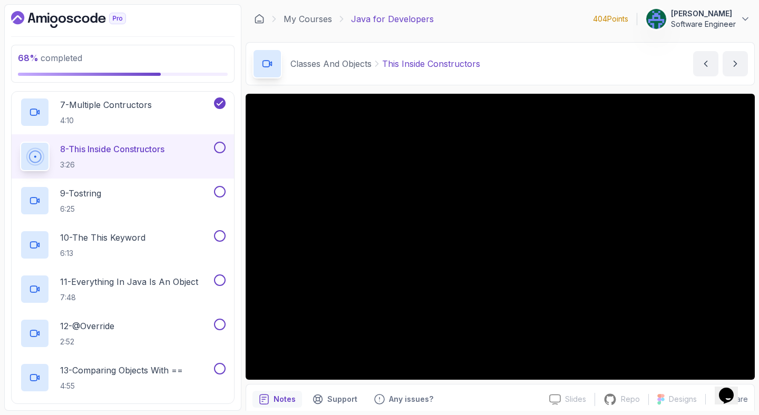
click at [559, 62] on div "Classes And Objects This Inside Constructors This Inside Constructors by [PERSO…" at bounding box center [500, 63] width 509 height 43
click at [557, 55] on div "Classes And Objects This Inside Constructors This Inside Constructors by [PERSO…" at bounding box center [500, 63] width 509 height 43
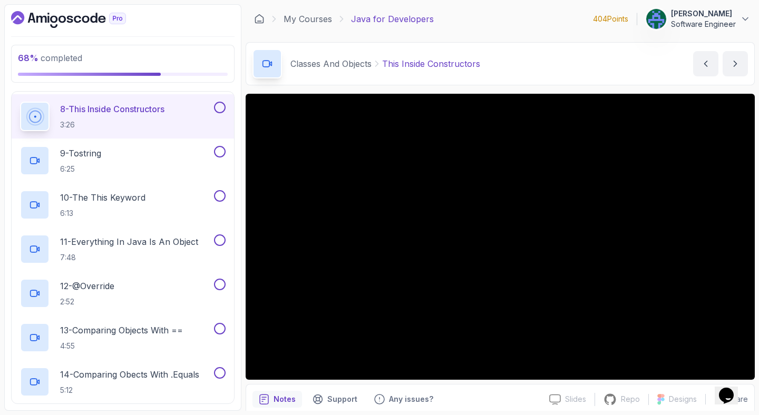
scroll to position [574, 0]
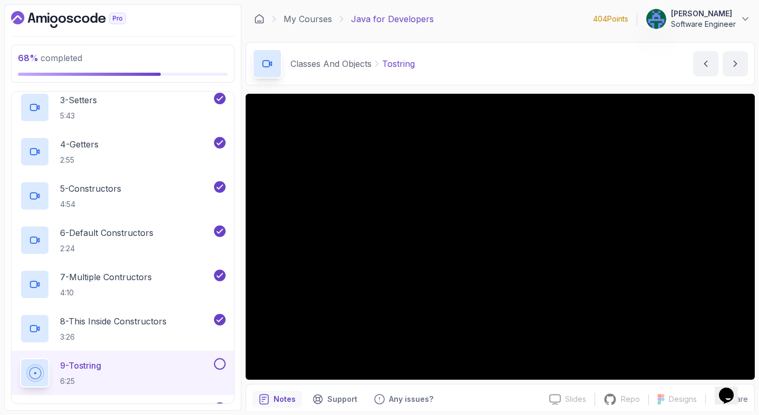
click at [552, 63] on div "Classes And Objects Tostring Tostring by [PERSON_NAME]" at bounding box center [500, 63] width 509 height 43
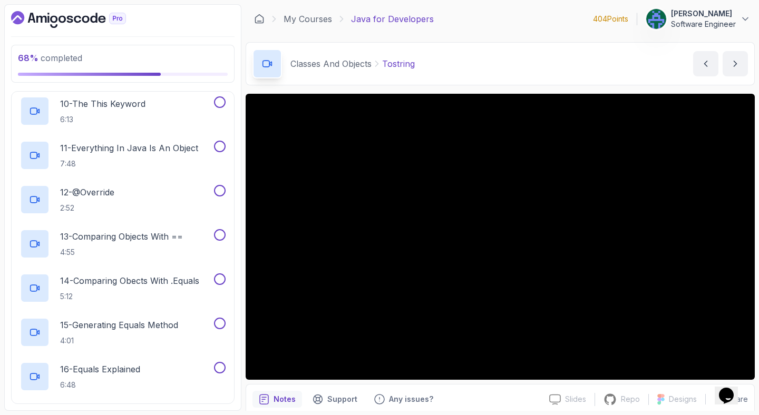
scroll to position [661, 0]
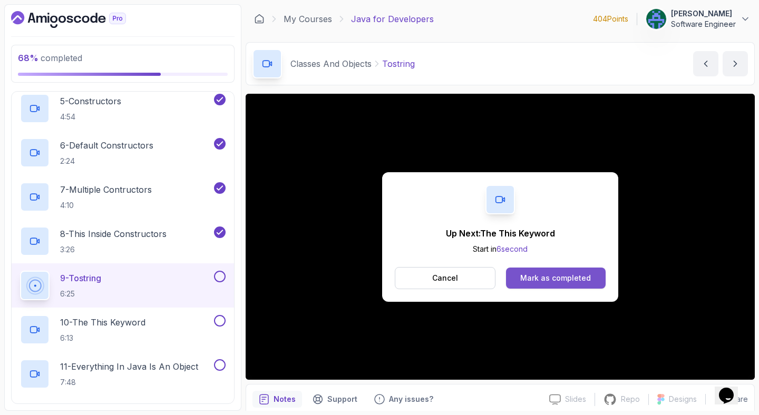
click at [550, 278] on div "Mark as completed" at bounding box center [555, 278] width 71 height 11
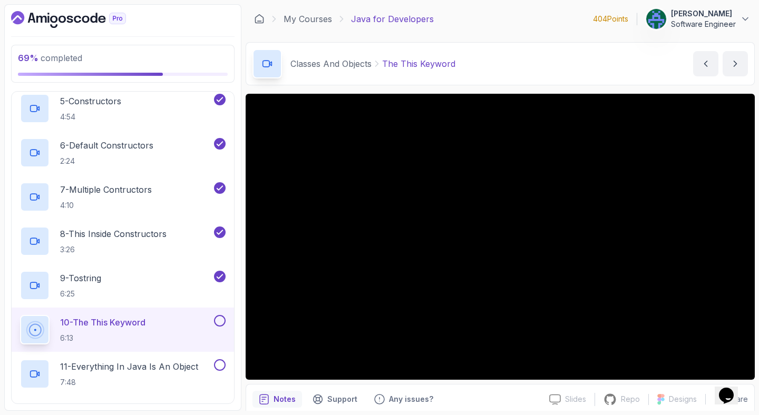
click at [523, 71] on div "Classes And Objects The This Keyword The This Keyword by [PERSON_NAME]" at bounding box center [500, 63] width 509 height 43
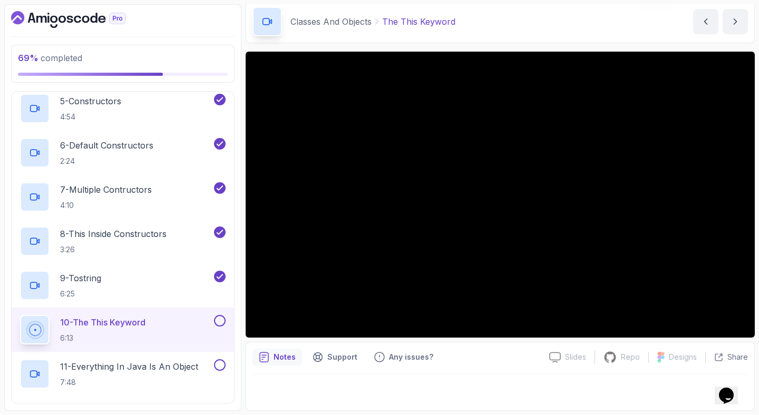
click at [510, 364] on div "Notes Support Any issues?" at bounding box center [396, 357] width 288 height 17
click at [592, 21] on div "Classes And Objects The This Keyword The This Keyword by [PERSON_NAME]" at bounding box center [500, 21] width 509 height 43
click at [305, 402] on div at bounding box center [499, 390] width 495 height 30
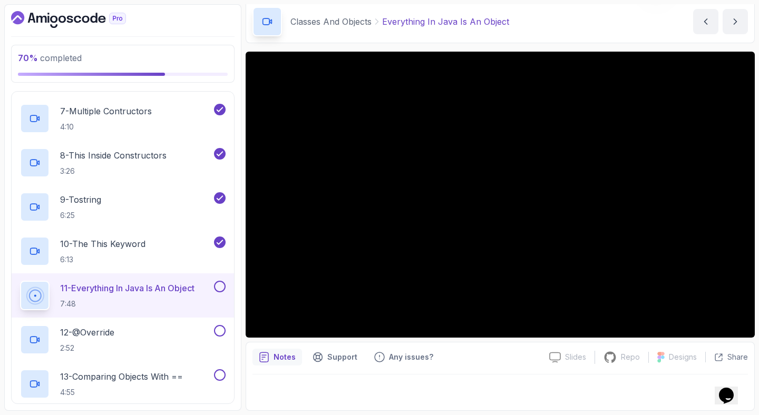
scroll to position [740, 0]
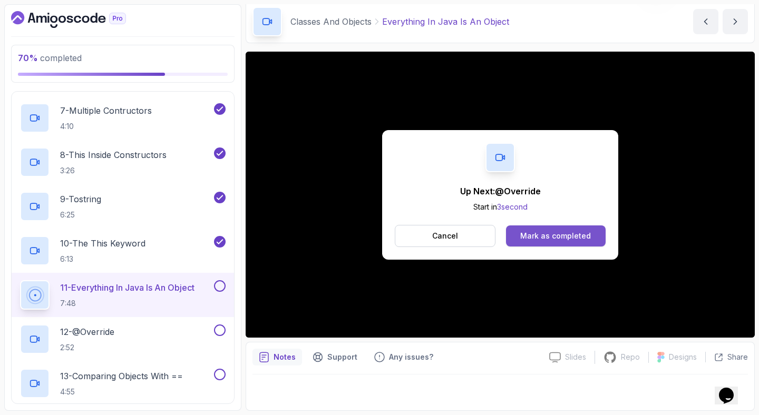
click at [526, 226] on button "Mark as completed" at bounding box center [556, 236] width 100 height 21
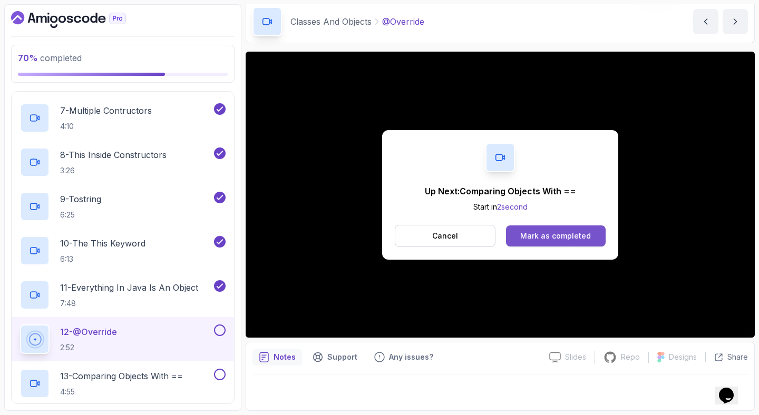
click at [542, 233] on div "Mark as completed" at bounding box center [555, 236] width 71 height 11
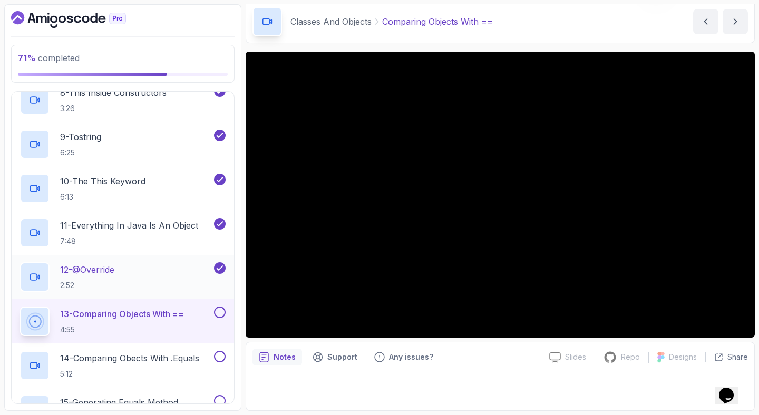
scroll to position [854, 0]
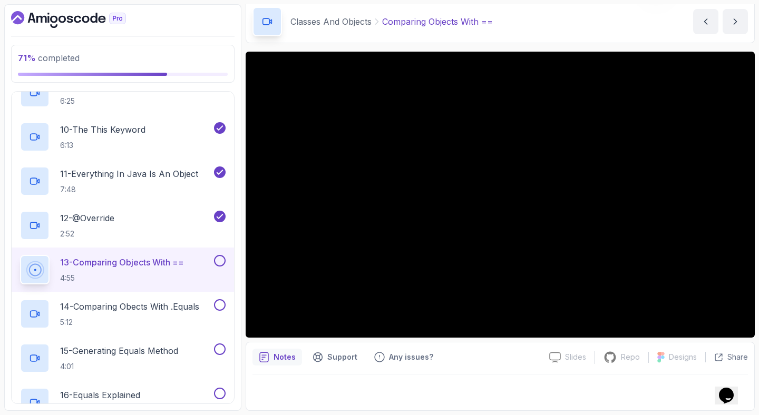
click at [490, 248] on div at bounding box center [500, 195] width 509 height 286
click at [43, 266] on div at bounding box center [35, 270] width 25 height 25
click at [111, 227] on h2 "12 - @Override 2:52" at bounding box center [87, 225] width 54 height 27
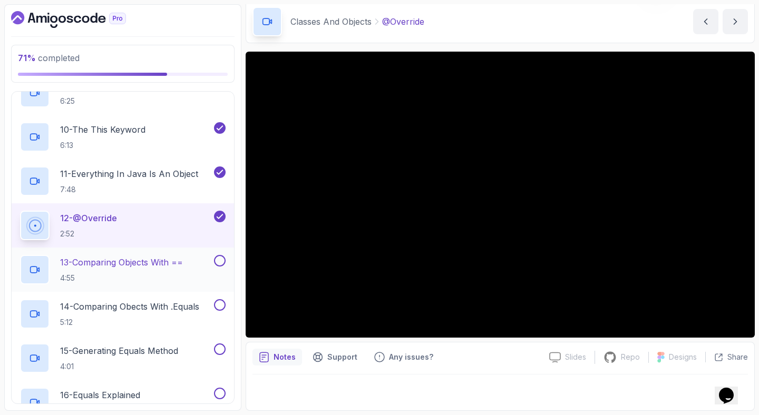
click at [105, 266] on p "13 - Comparing Objects With ==" at bounding box center [121, 262] width 123 height 13
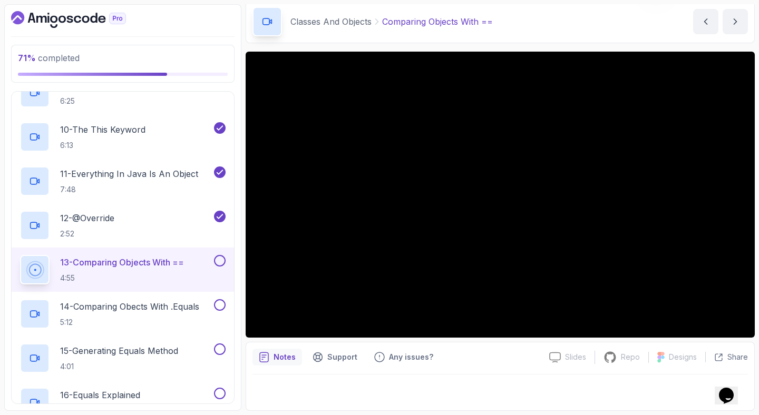
click at [197, 25] on div at bounding box center [122, 19] width 223 height 17
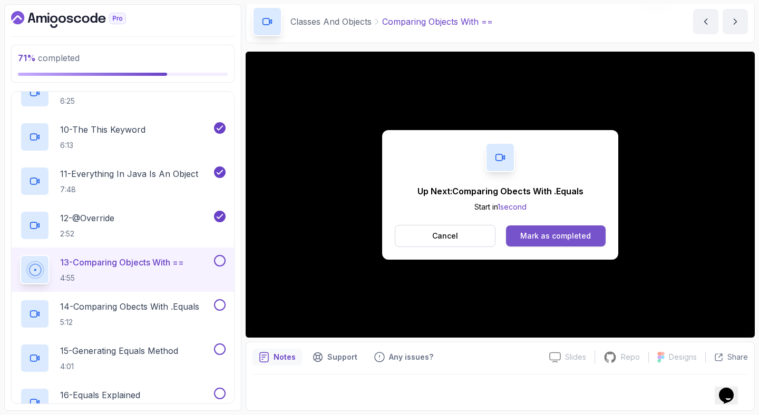
click at [584, 238] on div "Mark as completed" at bounding box center [555, 236] width 71 height 11
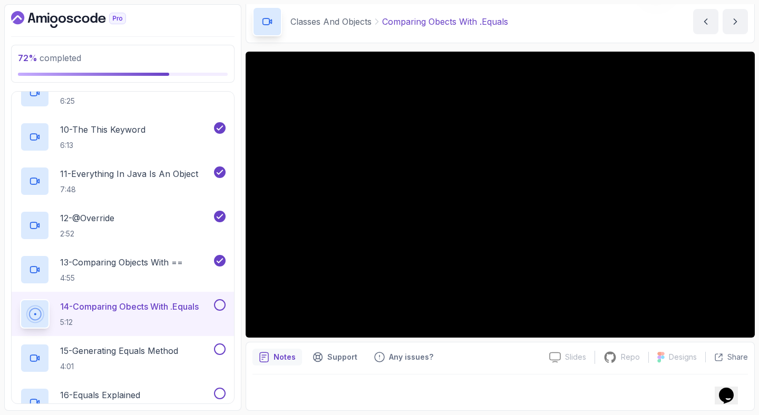
click at [605, 17] on div "Classes And Objects Comparing Obects With .Equals Comparing Obects With .Equals…" at bounding box center [500, 21] width 509 height 43
click at [614, 28] on div "Classes And Objects Comparing Obects With .Equals Comparing Obects With .Equals…" at bounding box center [500, 21] width 509 height 43
click at [646, 13] on div "Classes And Objects Comparing Obects With .Equals Comparing Obects With .Equals…" at bounding box center [500, 21] width 509 height 43
click at [228, 15] on div at bounding box center [122, 19] width 223 height 17
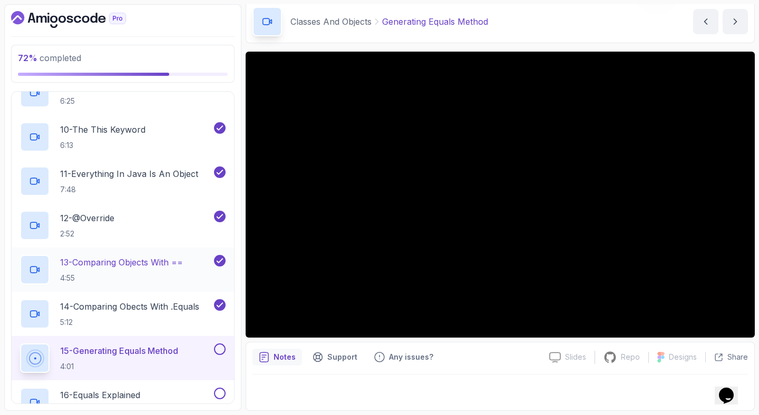
scroll to position [1051, 0]
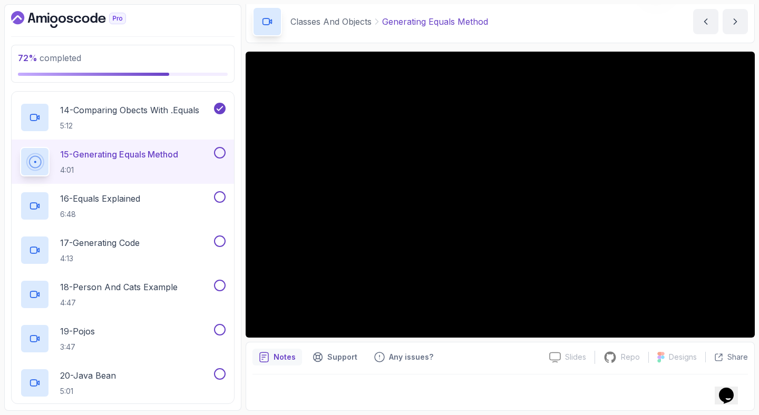
click at [147, 162] on h2 "15 - Generating Equals Method 4:01" at bounding box center [119, 161] width 118 height 27
click at [437, 200] on div at bounding box center [500, 195] width 509 height 286
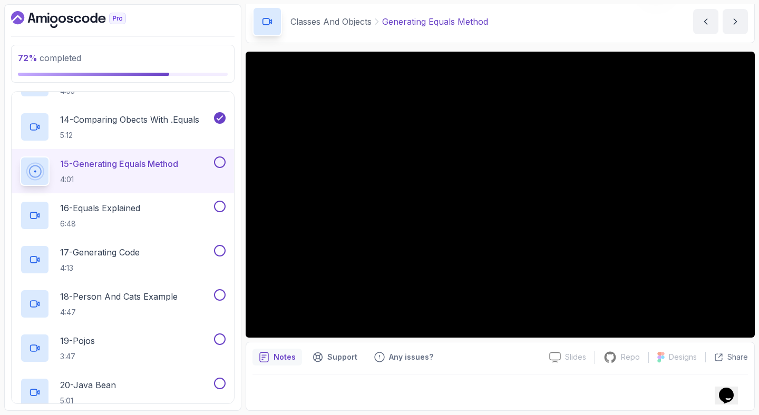
scroll to position [1031, 0]
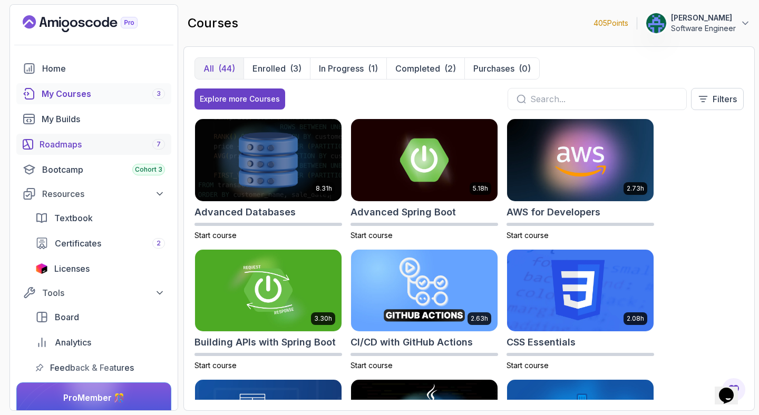
click at [57, 147] on div "Roadmaps 7" at bounding box center [102, 144] width 125 height 13
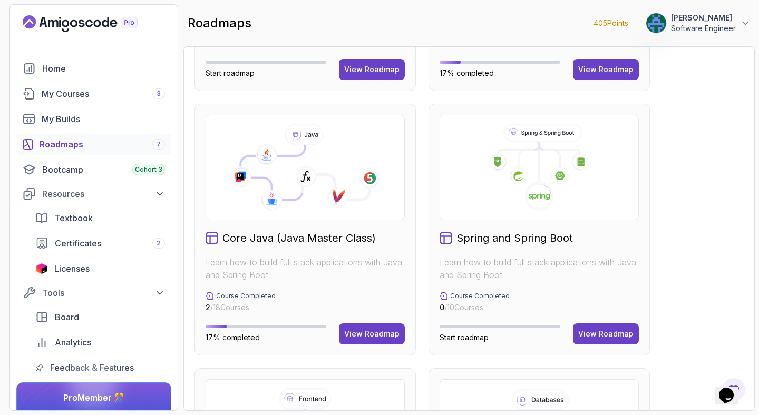
scroll to position [235, 0]
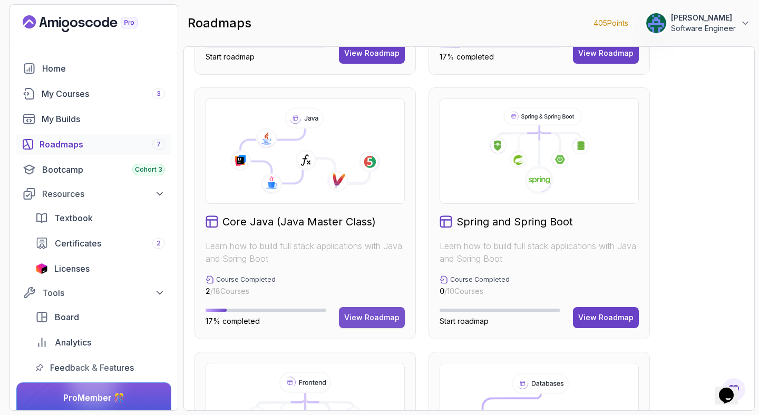
click at [386, 320] on div "View Roadmap" at bounding box center [371, 318] width 55 height 11
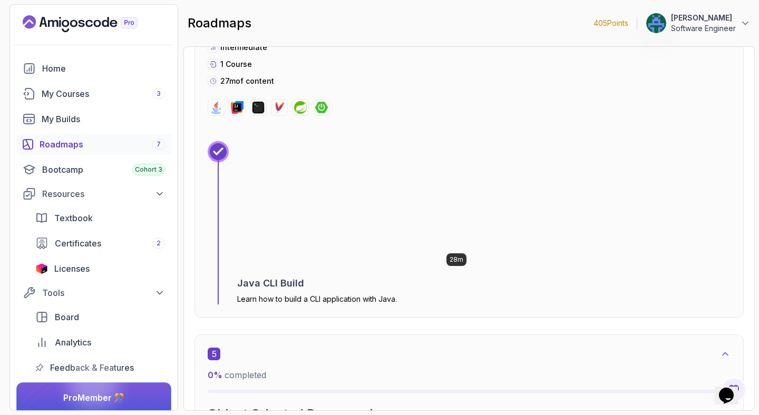
scroll to position [1623, 0]
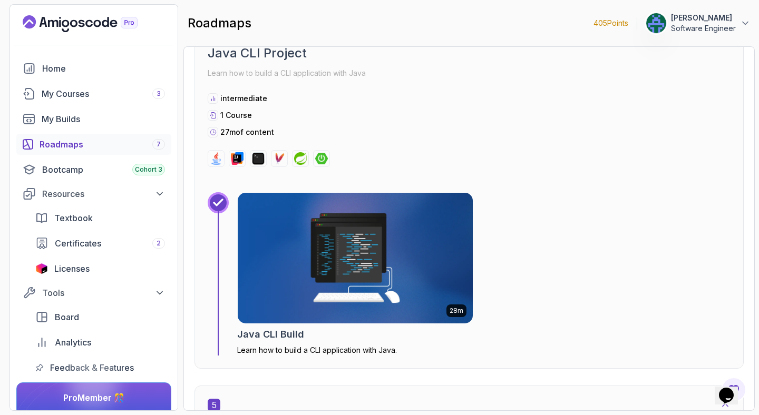
click at [533, 155] on div at bounding box center [469, 158] width 523 height 17
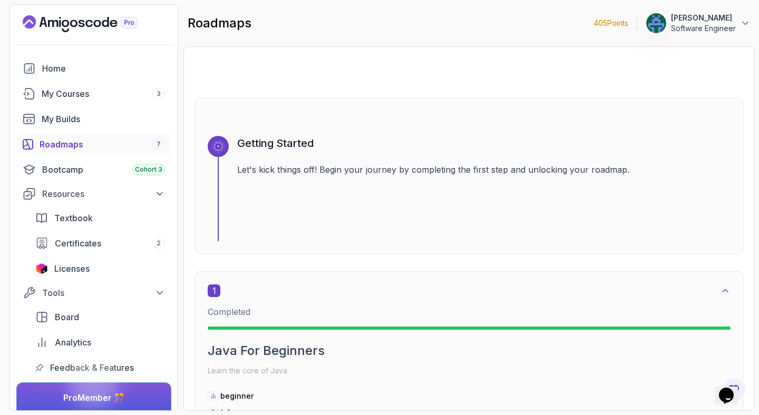
scroll to position [0, 0]
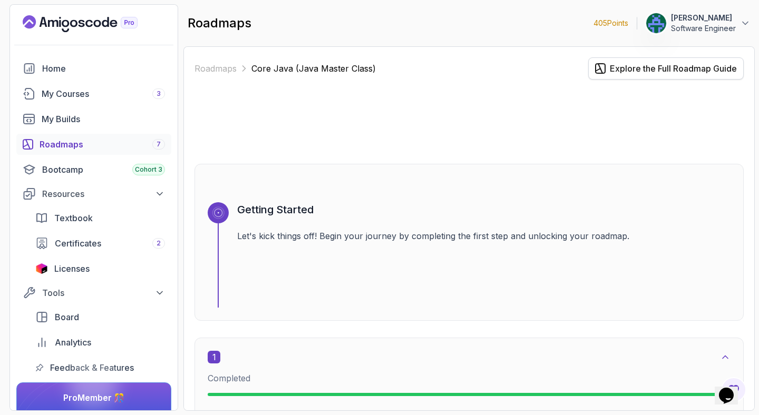
click at [654, 67] on div "Explore the Full Roadmap Guide" at bounding box center [673, 68] width 127 height 13
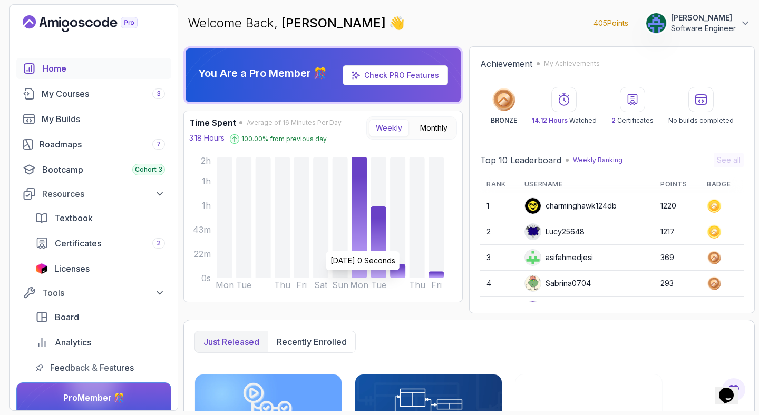
scroll to position [183, 0]
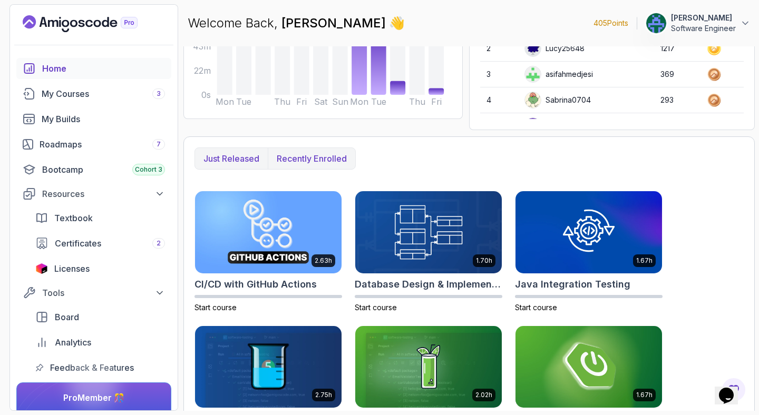
click at [310, 163] on p "Recently enrolled" at bounding box center [312, 158] width 70 height 13
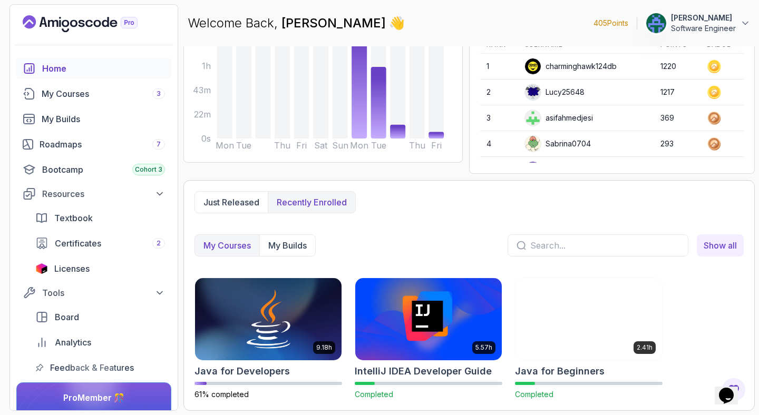
scroll to position [139, 0]
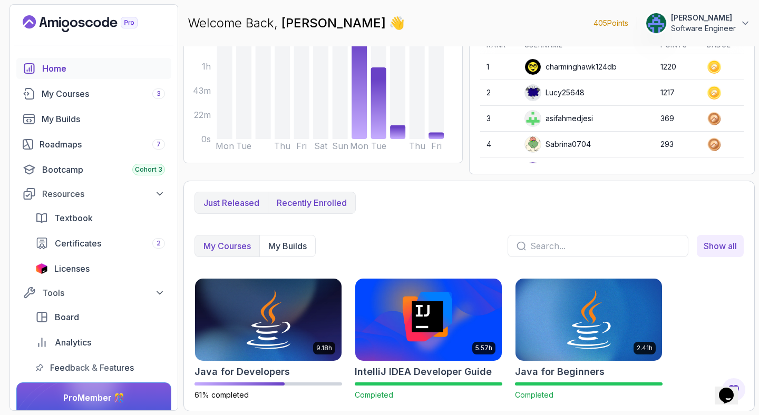
click at [232, 203] on p "Just released" at bounding box center [231, 203] width 56 height 13
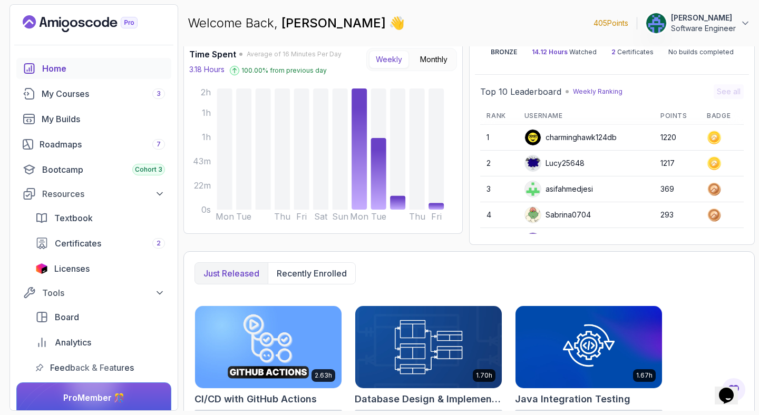
scroll to position [0, 0]
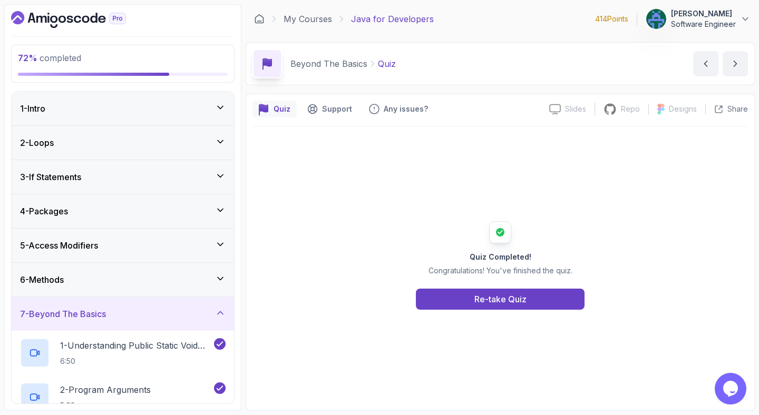
scroll to position [189, 0]
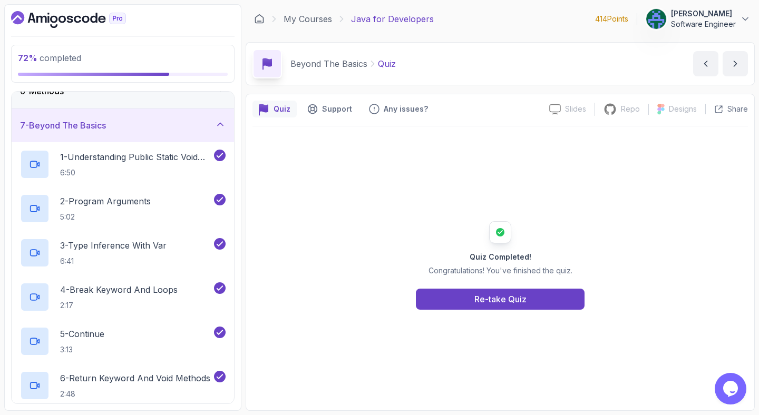
click at [129, 123] on div "7 - Beyond The Basics" at bounding box center [123, 125] width 206 height 13
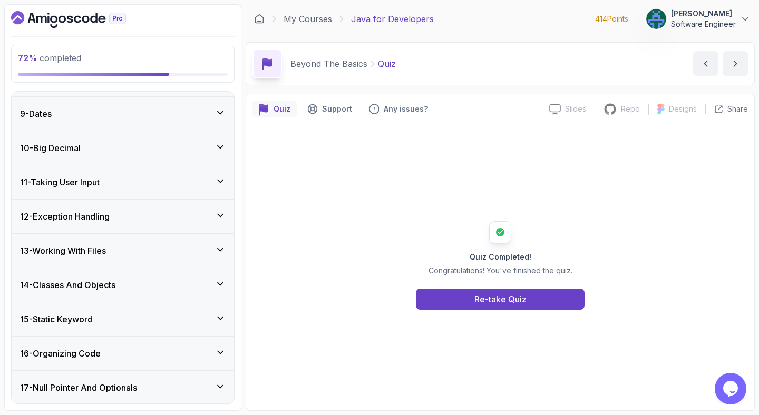
scroll to position [277, 0]
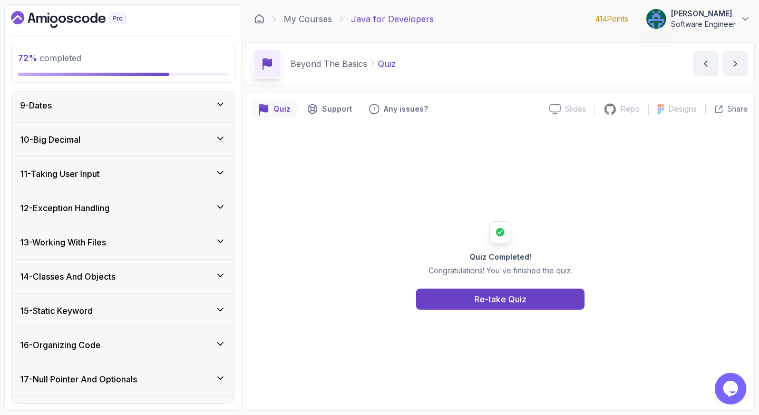
click at [100, 271] on h3 "14 - Classes And Objects" at bounding box center [67, 276] width 95 height 13
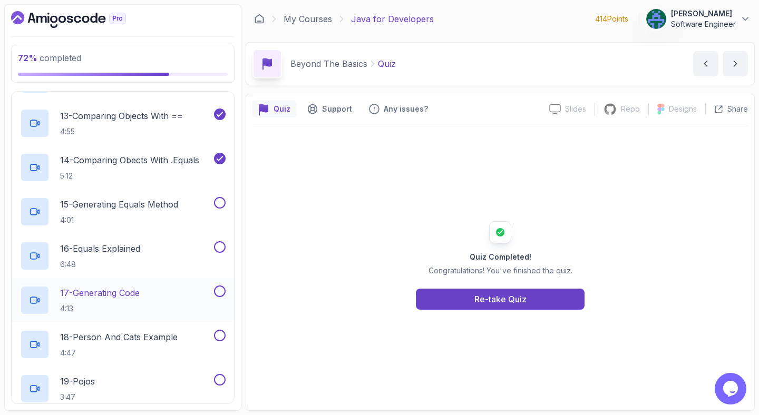
scroll to position [998, 0]
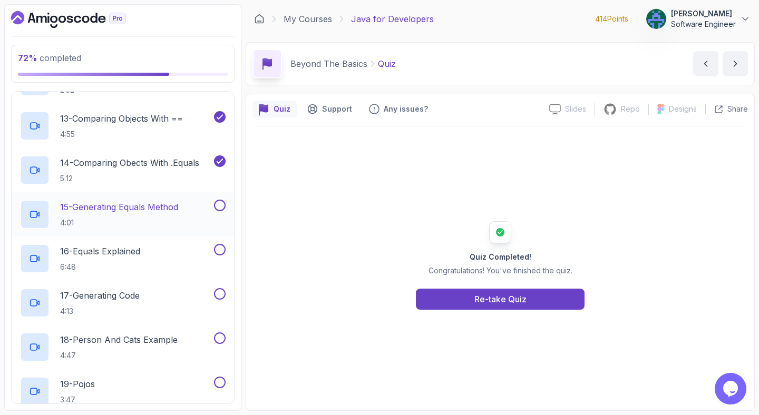
click at [152, 209] on p "15 - Generating Equals Method" at bounding box center [119, 207] width 118 height 13
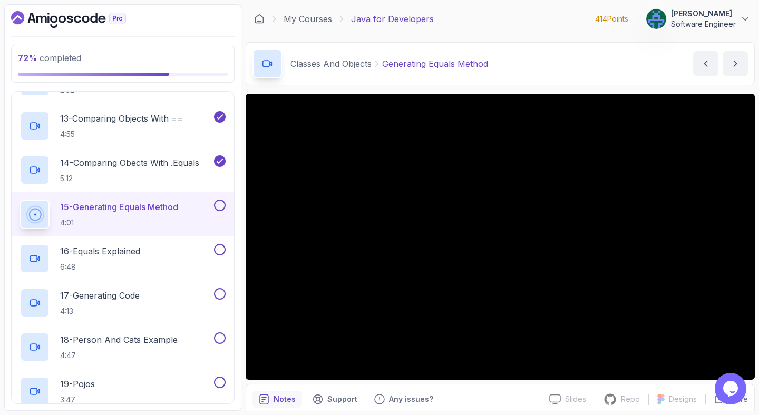
scroll to position [1329, 0]
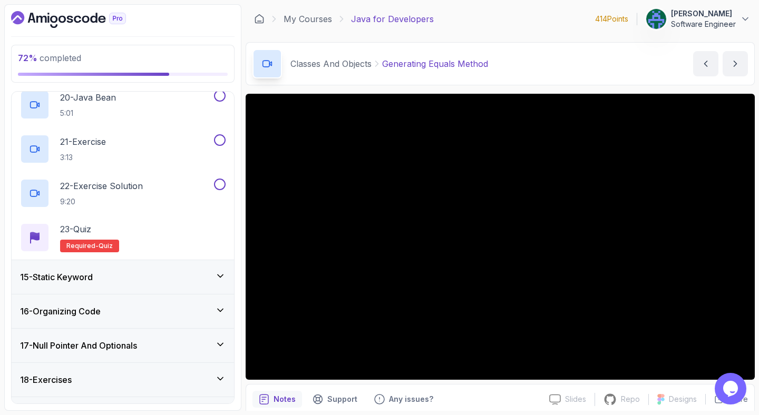
click at [122, 279] on div "15 - Static Keyword" at bounding box center [123, 277] width 206 height 13
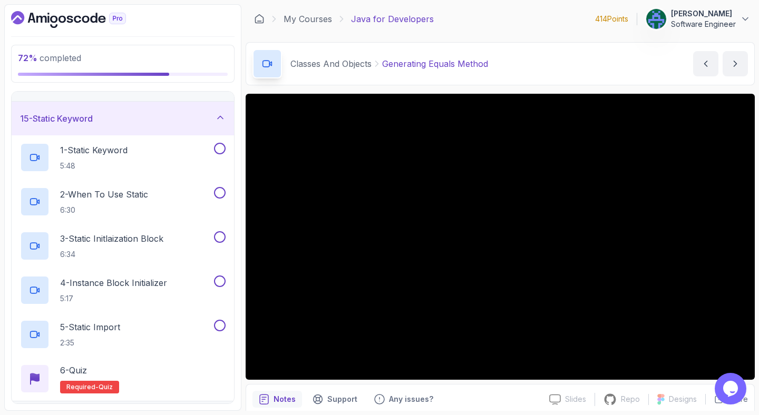
scroll to position [604, 0]
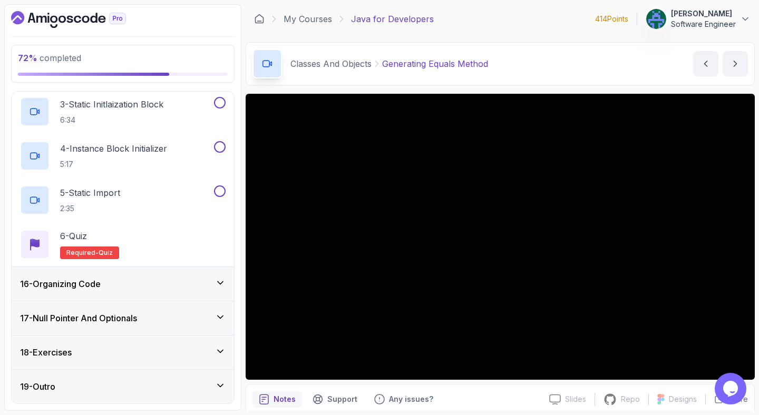
click at [123, 279] on div "16 - Organizing Code" at bounding box center [123, 284] width 206 height 13
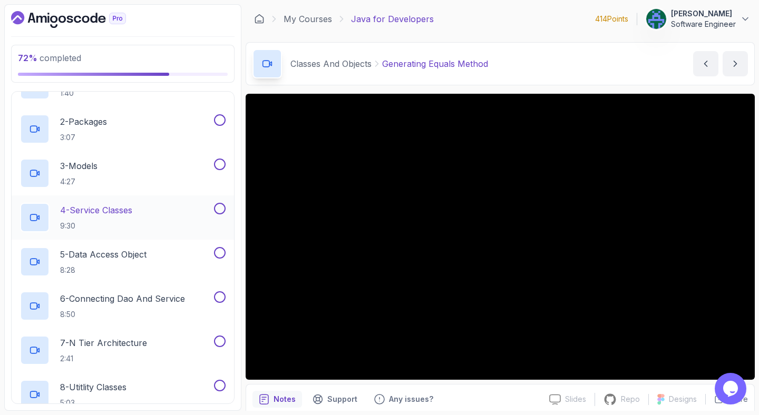
scroll to position [728, 0]
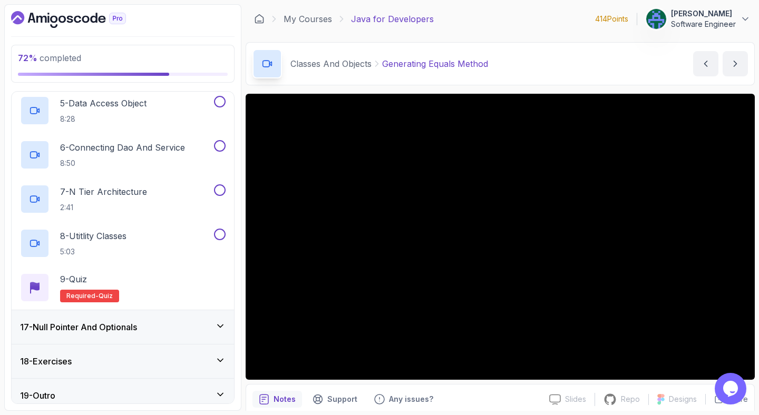
click at [151, 328] on div "17 - Null Pointer And Optionals" at bounding box center [123, 327] width 206 height 13
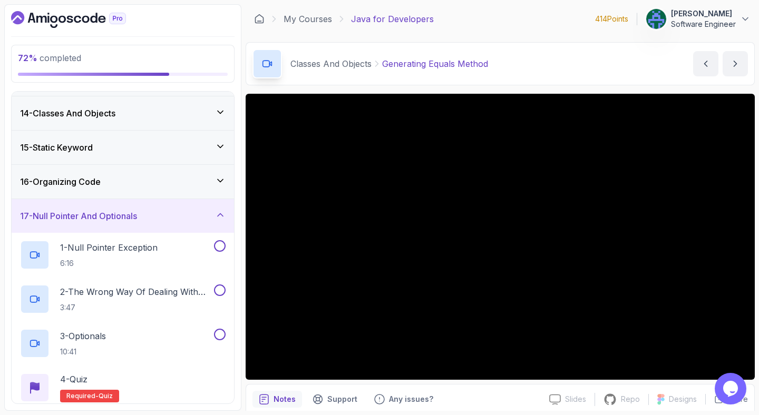
scroll to position [390, 0]
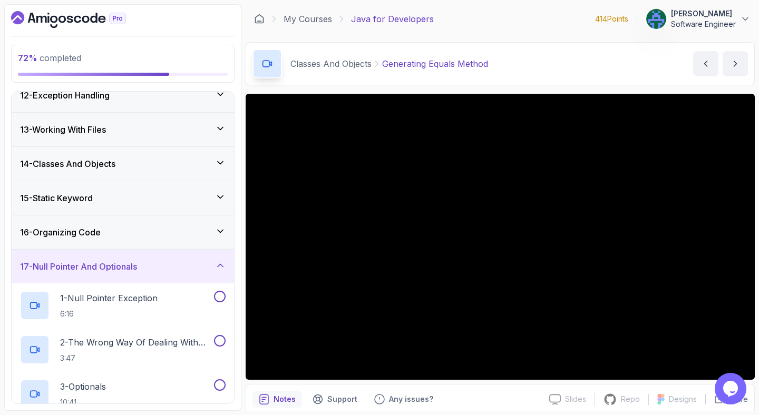
click at [99, 171] on div "14 - Classes And Objects" at bounding box center [123, 164] width 222 height 34
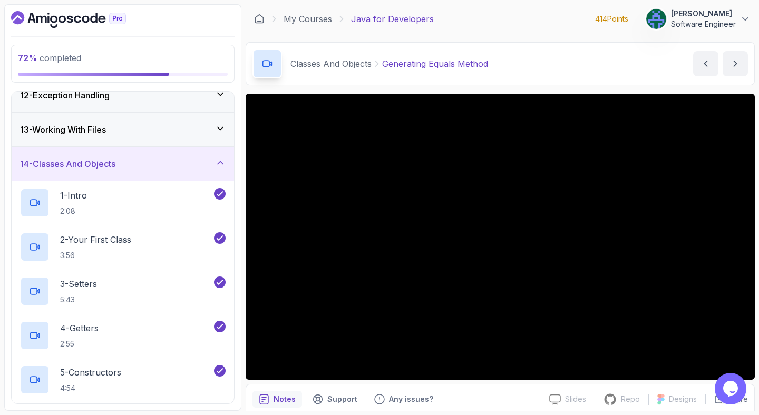
click at [544, 57] on div "Classes And Objects Generating Equals Method Generating Equals Method by nelson" at bounding box center [500, 63] width 509 height 43
click at [526, 22] on div "My Courses Java for Developers 414 Points Jonas Bourguignon Software Engineer" at bounding box center [500, 19] width 509 height 30
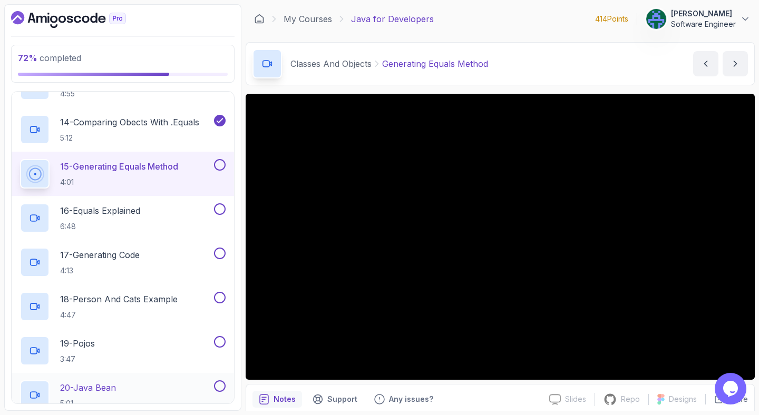
scroll to position [983, 0]
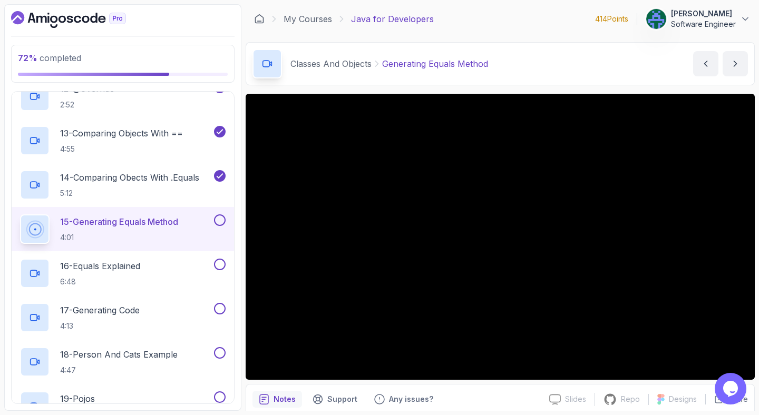
click at [490, 30] on div "My Courses Java for Developers 414 Points Jonas Bourguignon Software Engineer" at bounding box center [500, 19] width 509 height 30
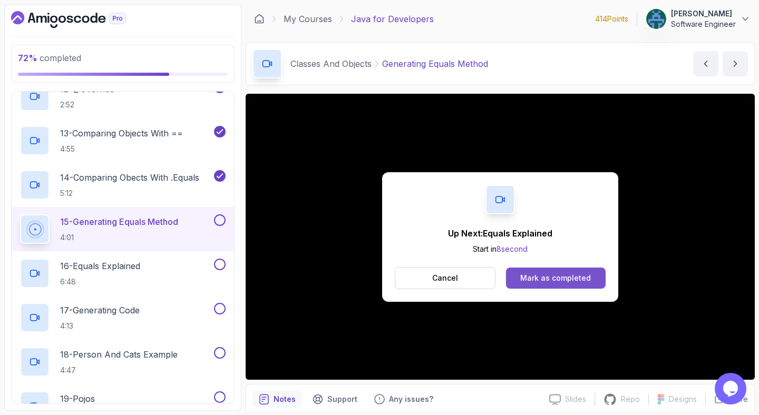
click at [532, 278] on div "Mark as completed" at bounding box center [555, 278] width 71 height 11
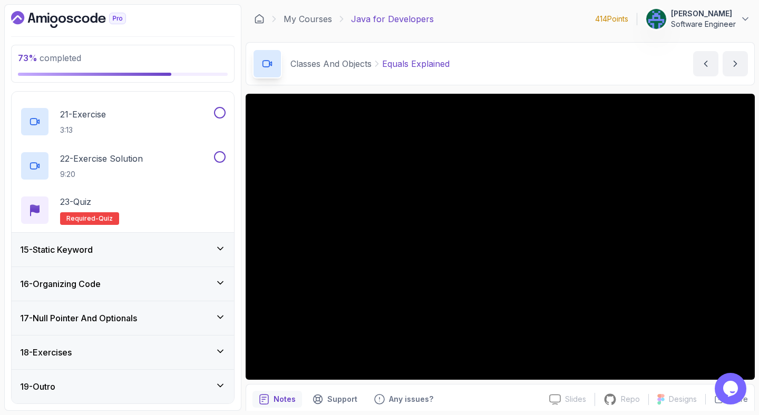
scroll to position [1128, 0]
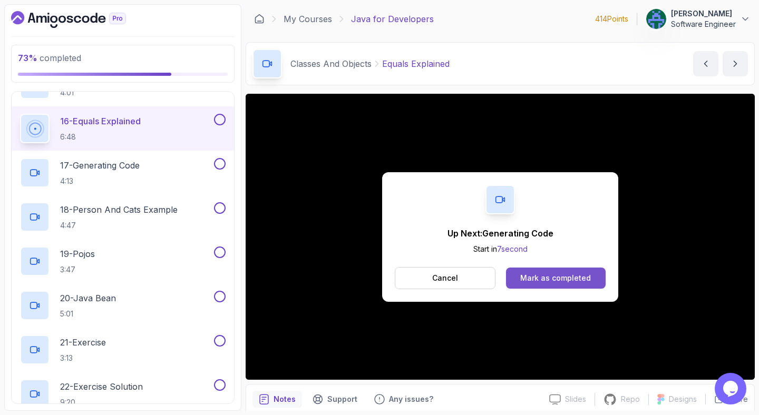
click at [532, 281] on div "Mark as completed" at bounding box center [555, 278] width 71 height 11
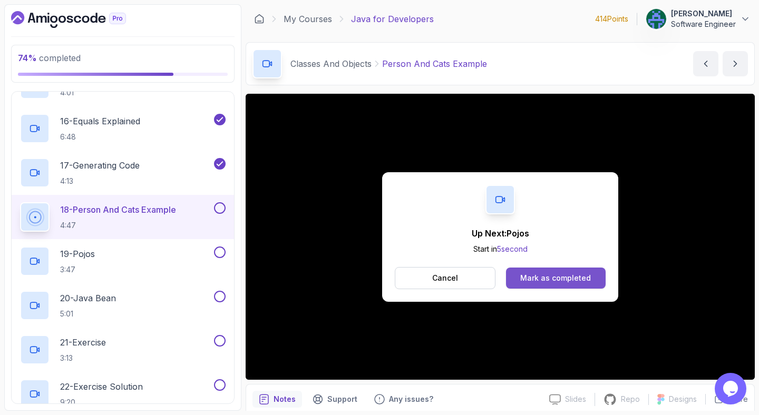
click at [561, 270] on button "Mark as completed" at bounding box center [556, 278] width 100 height 21
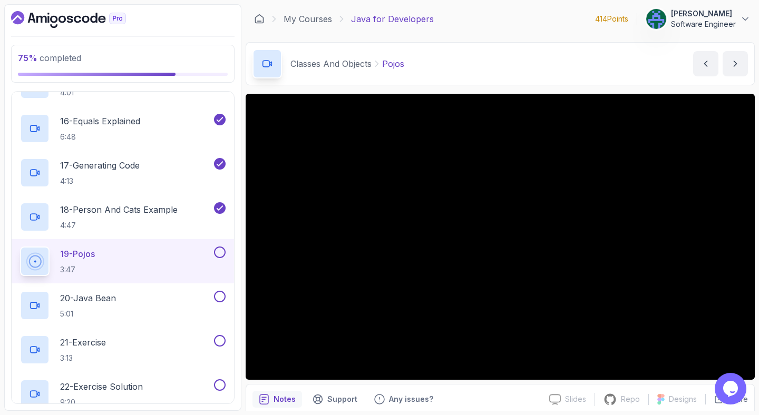
click at [504, 34] on main "My Courses Java for Developers 414 Points Jonas Bourguignon Software Engineer 2…" at bounding box center [500, 207] width 509 height 407
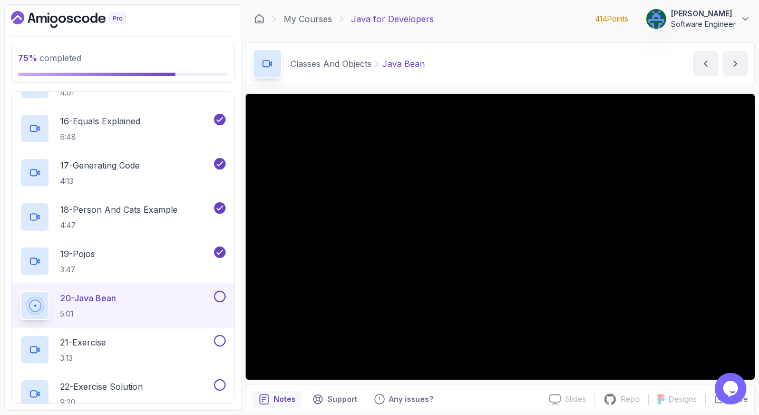
click at [495, 61] on div "Classes And Objects Java Bean Java Bean by nelson" at bounding box center [500, 63] width 509 height 43
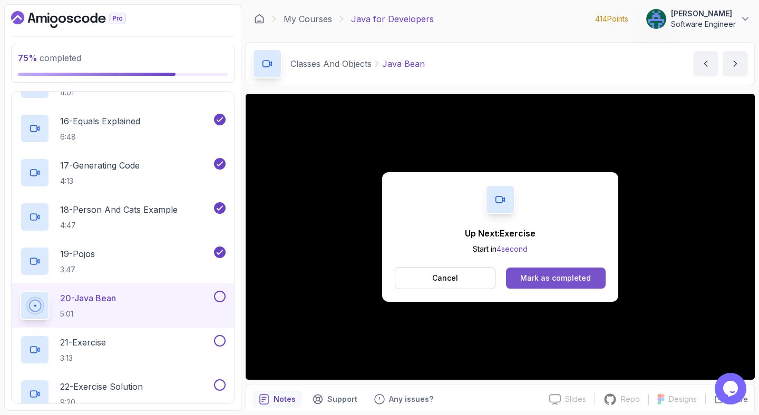
click at [532, 283] on button "Mark as completed" at bounding box center [556, 278] width 100 height 21
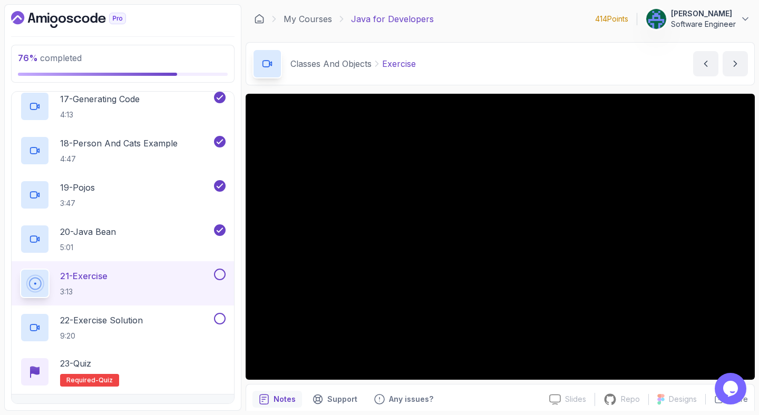
scroll to position [1198, 0]
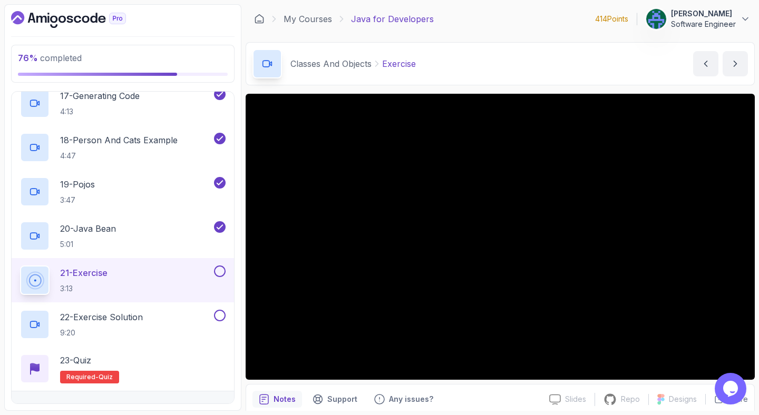
click at [216, 270] on button at bounding box center [220, 272] width 12 height 12
click at [220, 320] on button at bounding box center [220, 316] width 12 height 12
click at [171, 357] on div "23 - Quiz Required- quiz" at bounding box center [123, 369] width 206 height 30
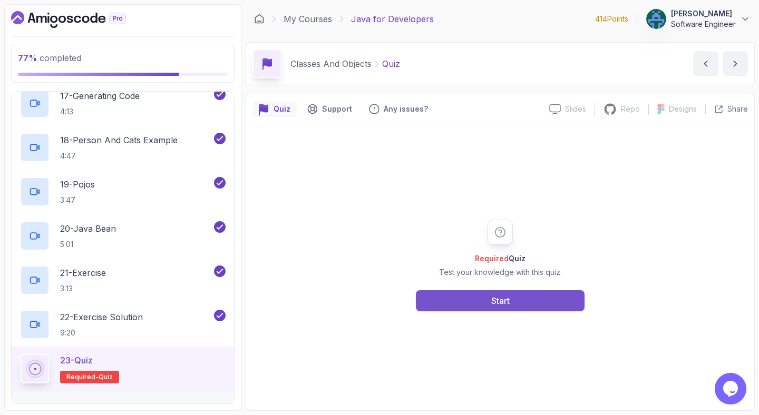
click at [532, 301] on button "Start" at bounding box center [500, 300] width 169 height 21
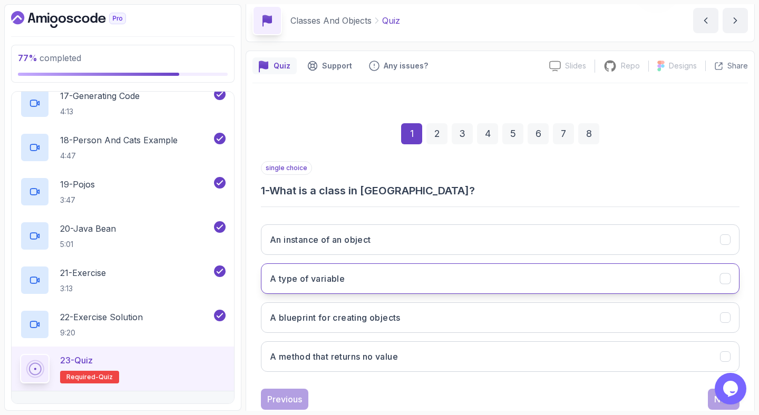
scroll to position [72, 0]
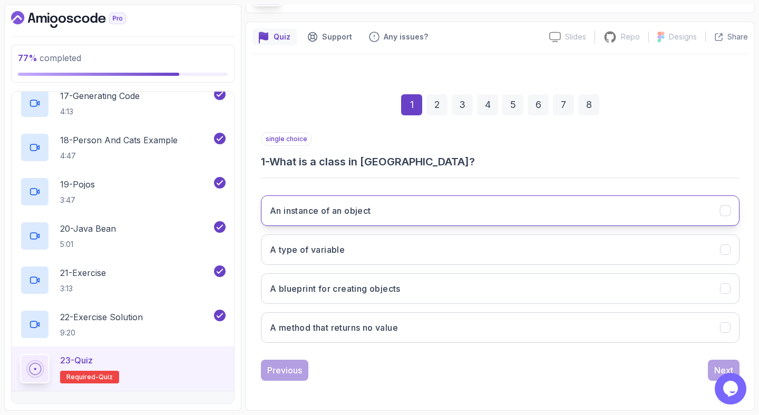
click at [380, 212] on button "An instance of an object" at bounding box center [500, 211] width 479 height 31
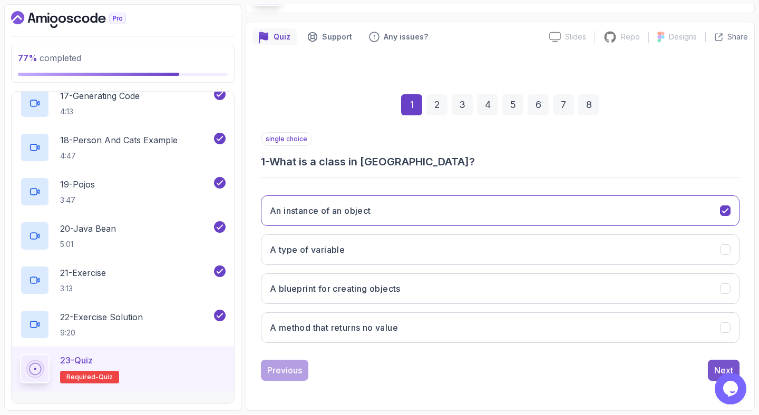
click at [716, 362] on button "Next" at bounding box center [724, 370] width 32 height 21
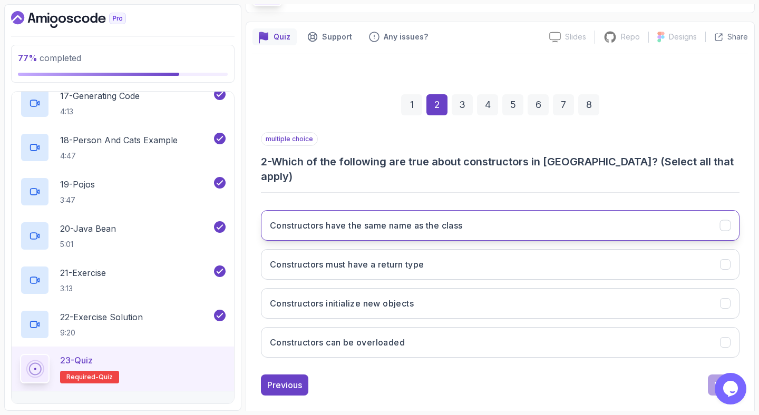
click at [393, 219] on h3 "Constructors have the same name as the class" at bounding box center [366, 225] width 193 height 13
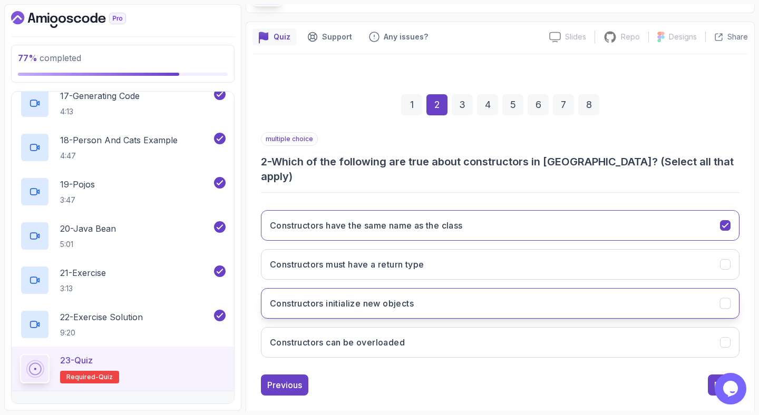
click at [445, 295] on button "Constructors initialize new objects" at bounding box center [500, 303] width 479 height 31
click at [443, 337] on button "Constructors can be overloaded" at bounding box center [500, 342] width 479 height 31
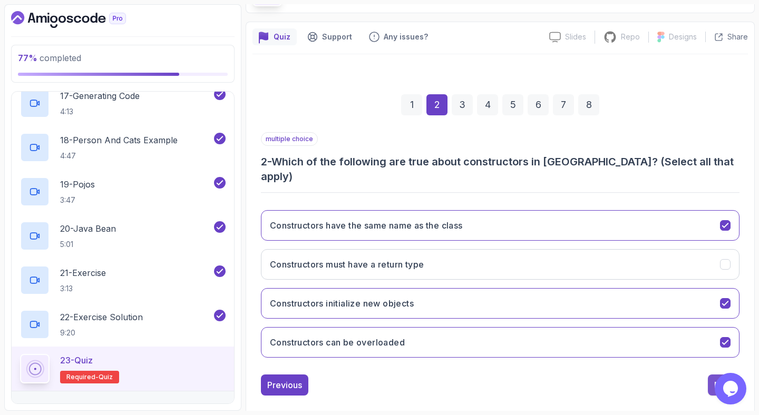
click at [718, 379] on div "Next" at bounding box center [723, 385] width 19 height 13
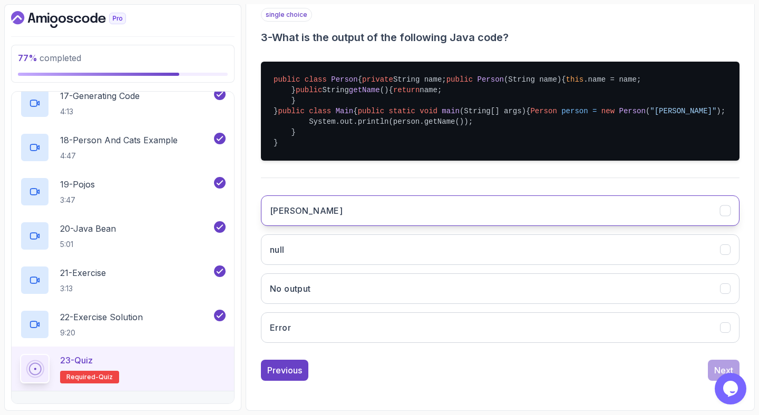
scroll to position [238, 0]
click at [687, 226] on button "Alice" at bounding box center [500, 211] width 479 height 31
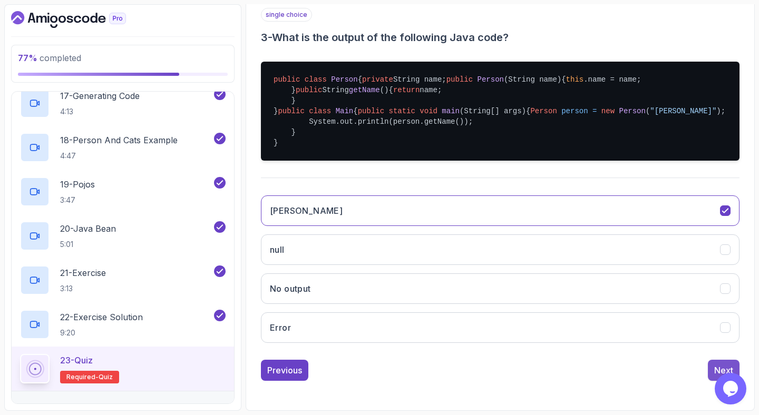
click at [711, 381] on button "Next" at bounding box center [724, 370] width 32 height 21
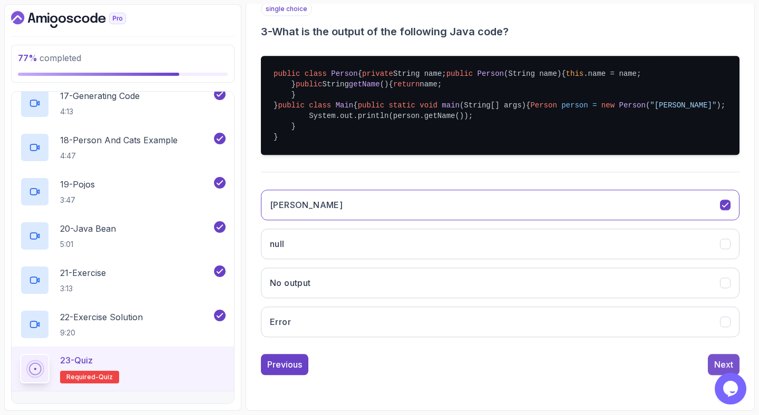
scroll to position [72, 0]
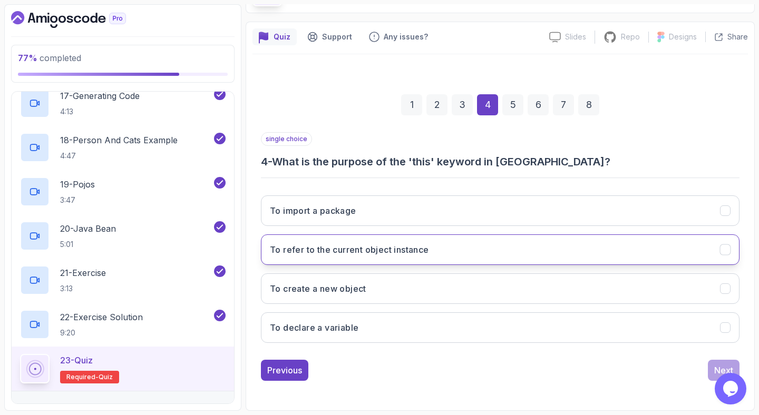
click at [434, 253] on button "To refer to the current object instance" at bounding box center [500, 250] width 479 height 31
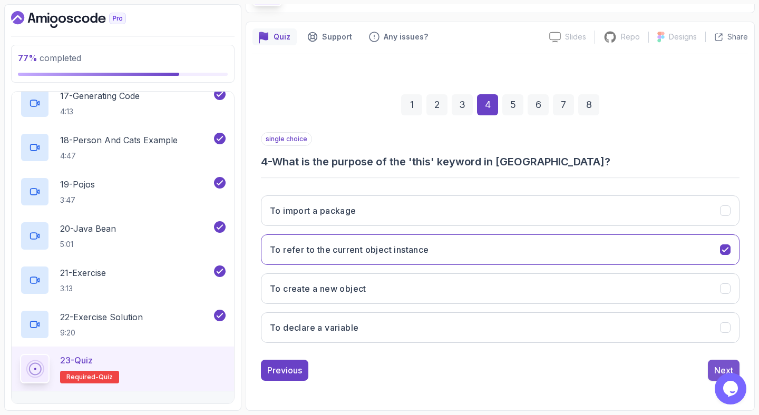
click at [709, 364] on button "Next" at bounding box center [724, 370] width 32 height 21
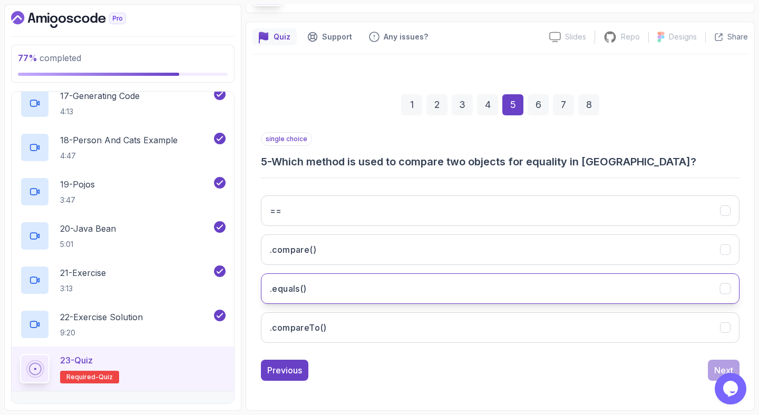
click at [445, 289] on button ".equals()" at bounding box center [500, 289] width 479 height 31
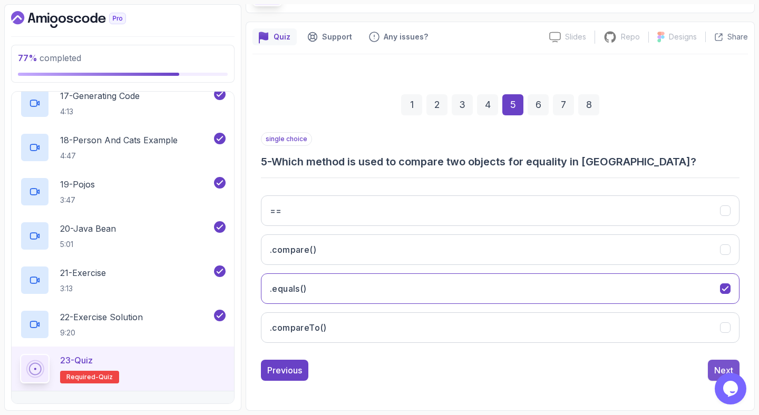
click at [720, 365] on div "Next" at bounding box center [723, 370] width 19 height 13
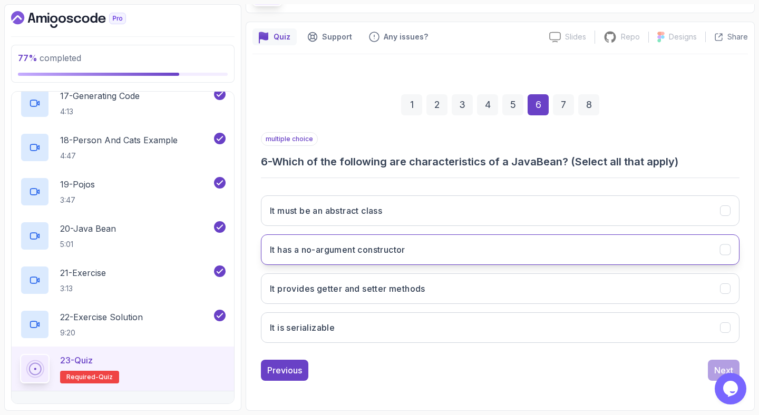
click at [459, 248] on button "It has a no-argument constructor" at bounding box center [500, 250] width 479 height 31
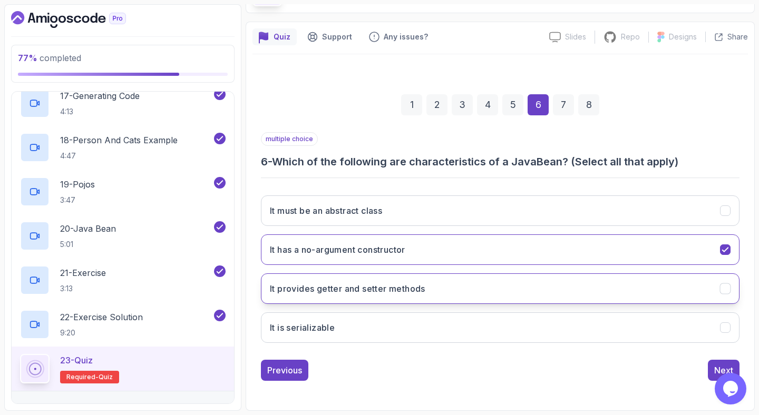
click at [448, 295] on button "It provides getter and setter methods" at bounding box center [500, 289] width 479 height 31
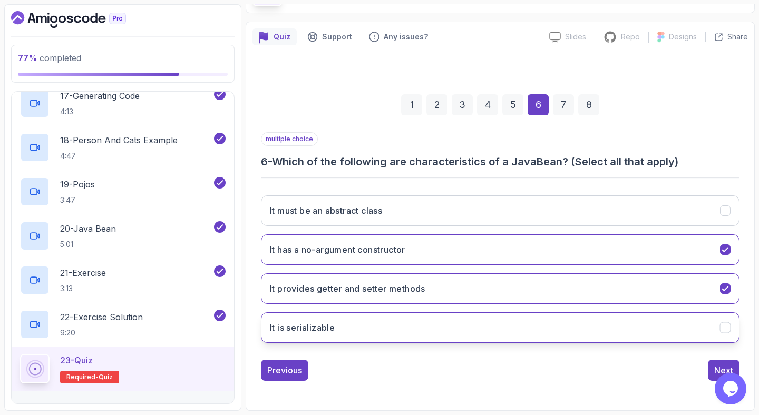
click at [451, 330] on button "It is serializable" at bounding box center [500, 328] width 479 height 31
click at [710, 368] on button "Next" at bounding box center [724, 370] width 32 height 21
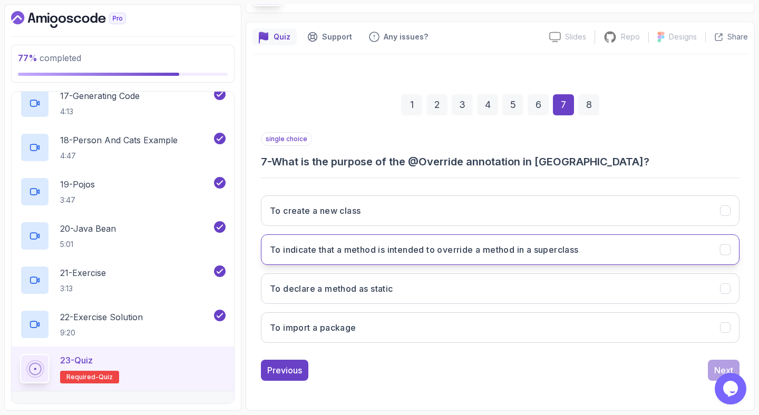
click at [398, 251] on h3 "To indicate that a method is intended to override a method in a superclass" at bounding box center [424, 249] width 309 height 13
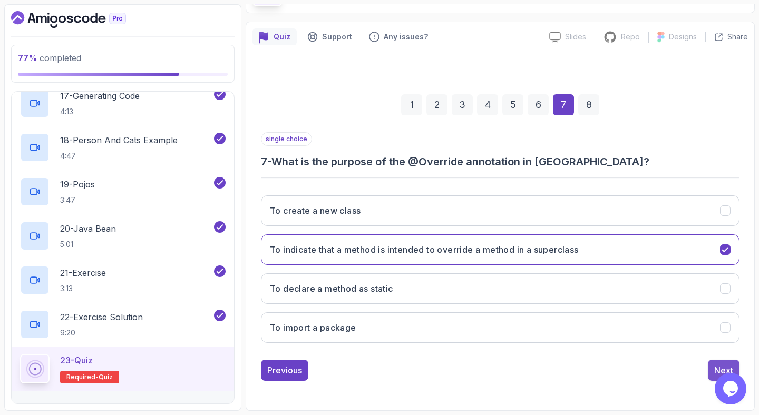
click at [709, 370] on button "Next" at bounding box center [724, 370] width 32 height 21
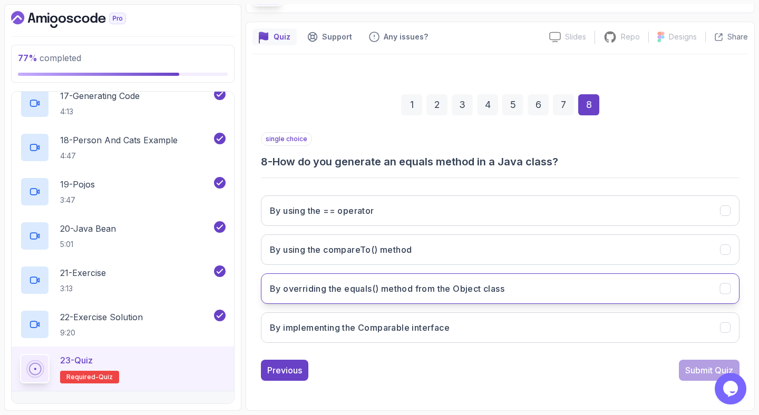
click at [360, 294] on h3 "By overriding the equals() method from the Object class" at bounding box center [387, 288] width 235 height 13
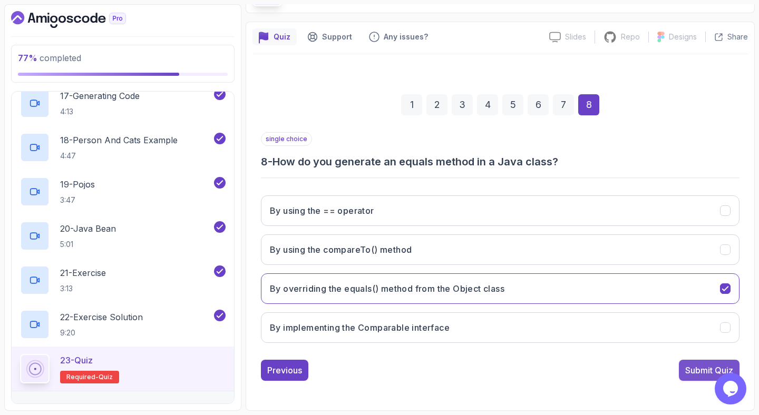
click at [685, 366] on div "Submit Quiz" at bounding box center [709, 370] width 48 height 13
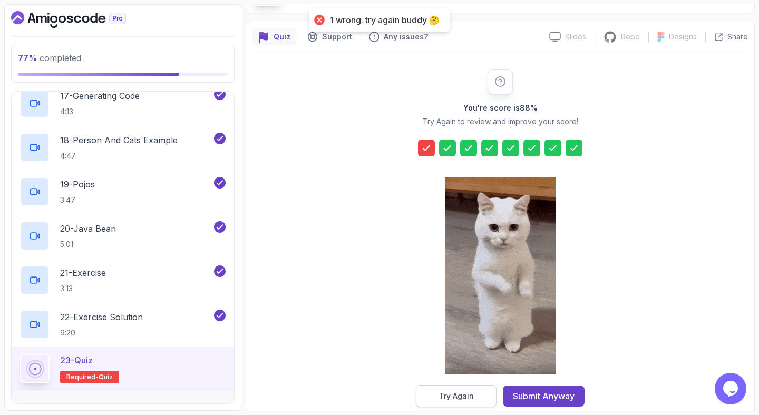
click at [465, 397] on div "Try Again" at bounding box center [456, 396] width 35 height 11
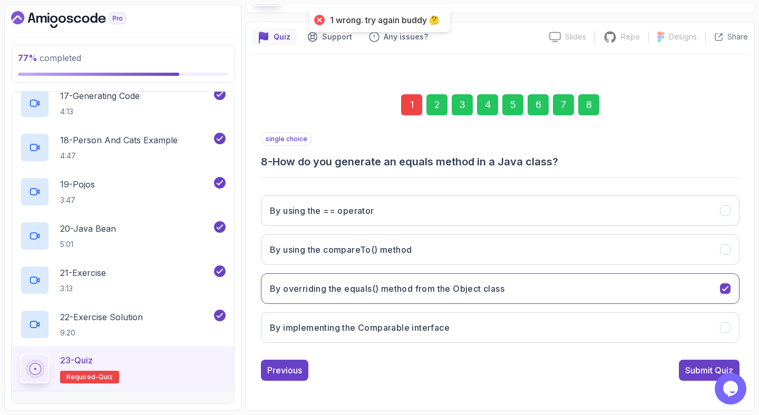
click at [411, 102] on div "1" at bounding box center [411, 104] width 21 height 21
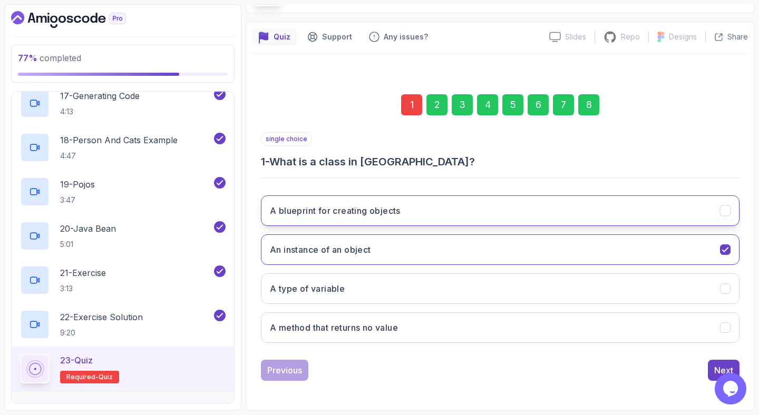
click at [666, 216] on button "A blueprint for creating objects" at bounding box center [500, 211] width 479 height 31
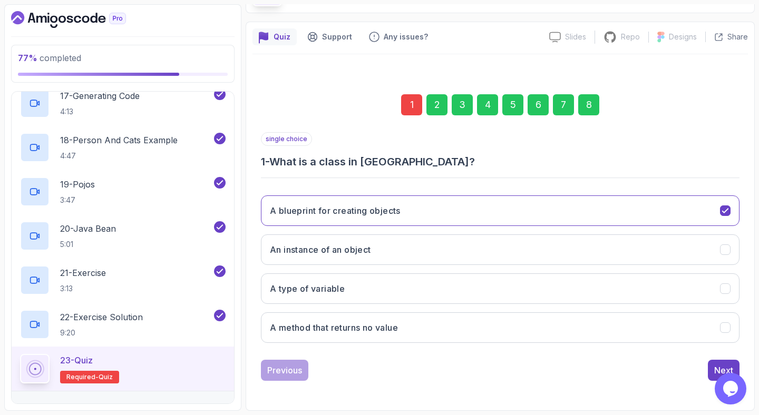
click at [707, 377] on div "Previous Next" at bounding box center [500, 370] width 479 height 21
click at [708, 376] on button "Next" at bounding box center [724, 370] width 32 height 21
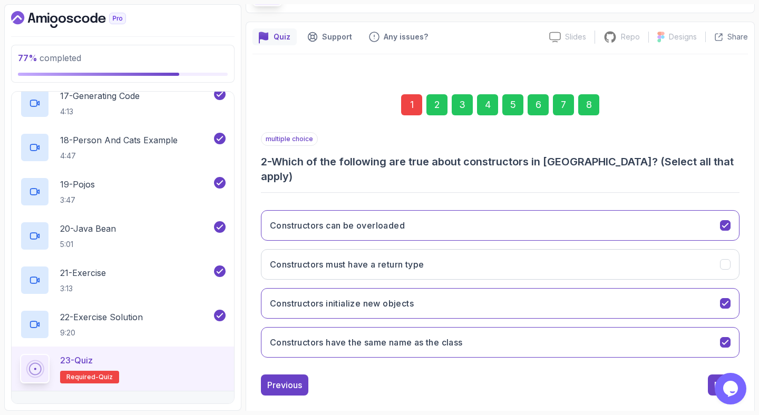
drag, startPoint x: 596, startPoint y: 100, endPoint x: 589, endPoint y: 109, distance: 10.5
click at [595, 100] on div "8" at bounding box center [588, 104] width 21 height 21
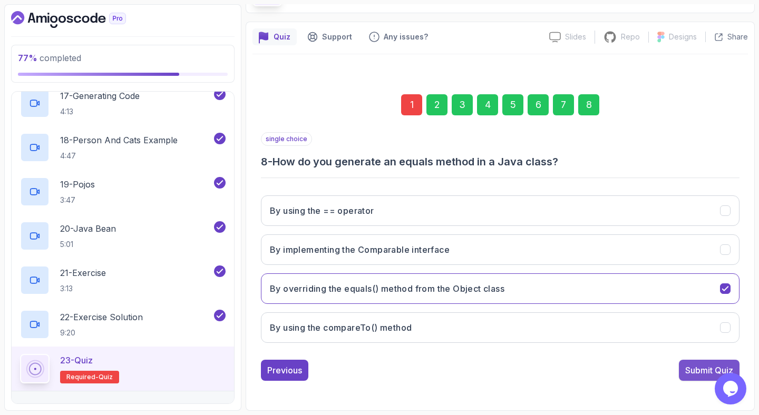
click at [705, 372] on div "Submit Quiz" at bounding box center [709, 370] width 48 height 13
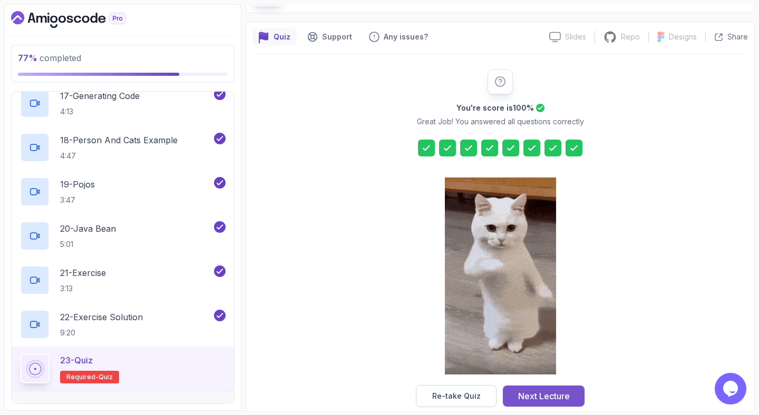
click at [550, 392] on div "Next Lecture" at bounding box center [544, 396] width 52 height 13
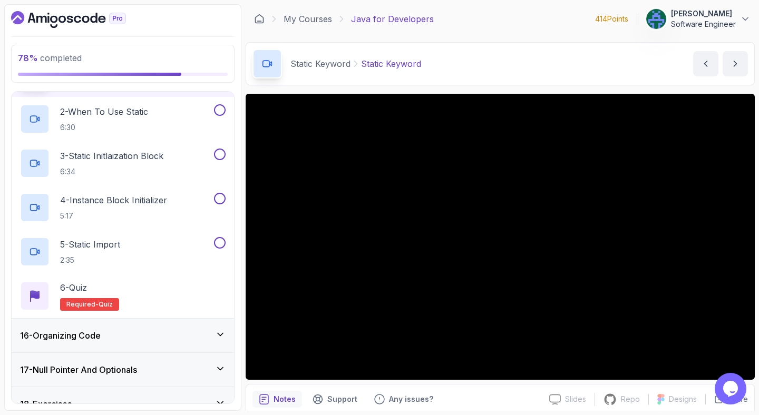
scroll to position [507, 0]
